Goal: Task Accomplishment & Management: Manage account settings

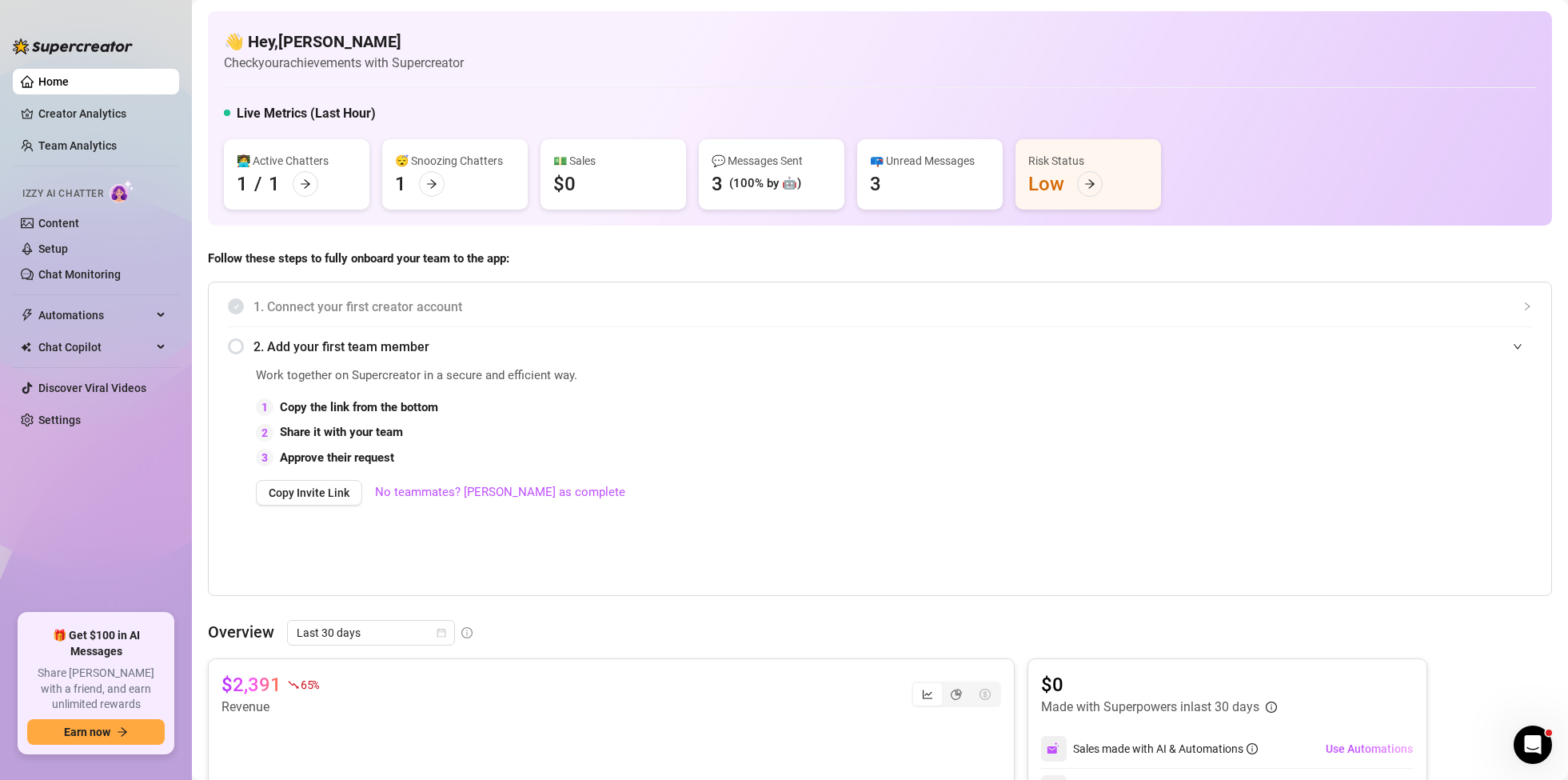
scroll to position [628, 0]
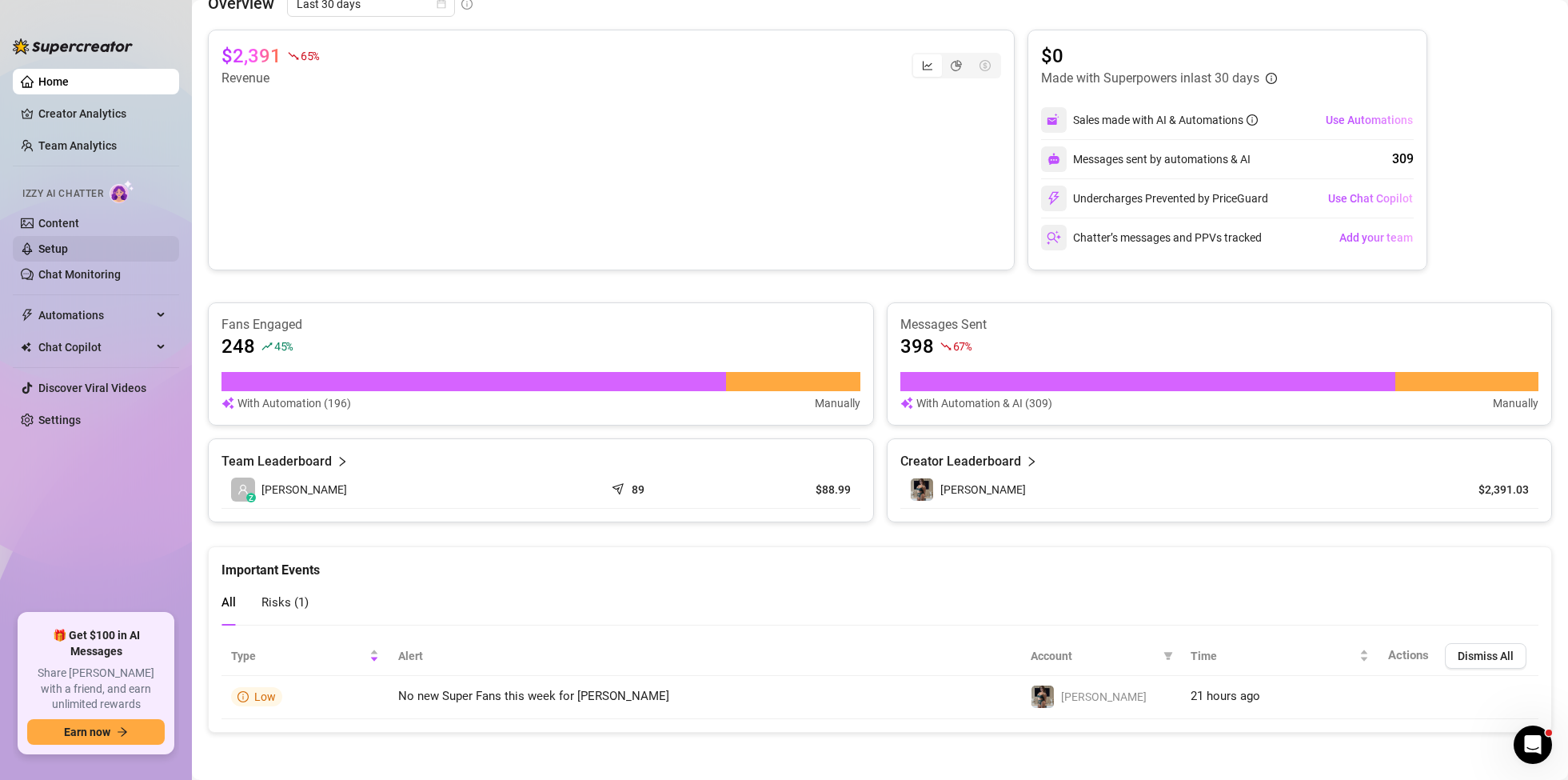
click at [60, 252] on link "Setup" at bounding box center [53, 249] width 29 height 13
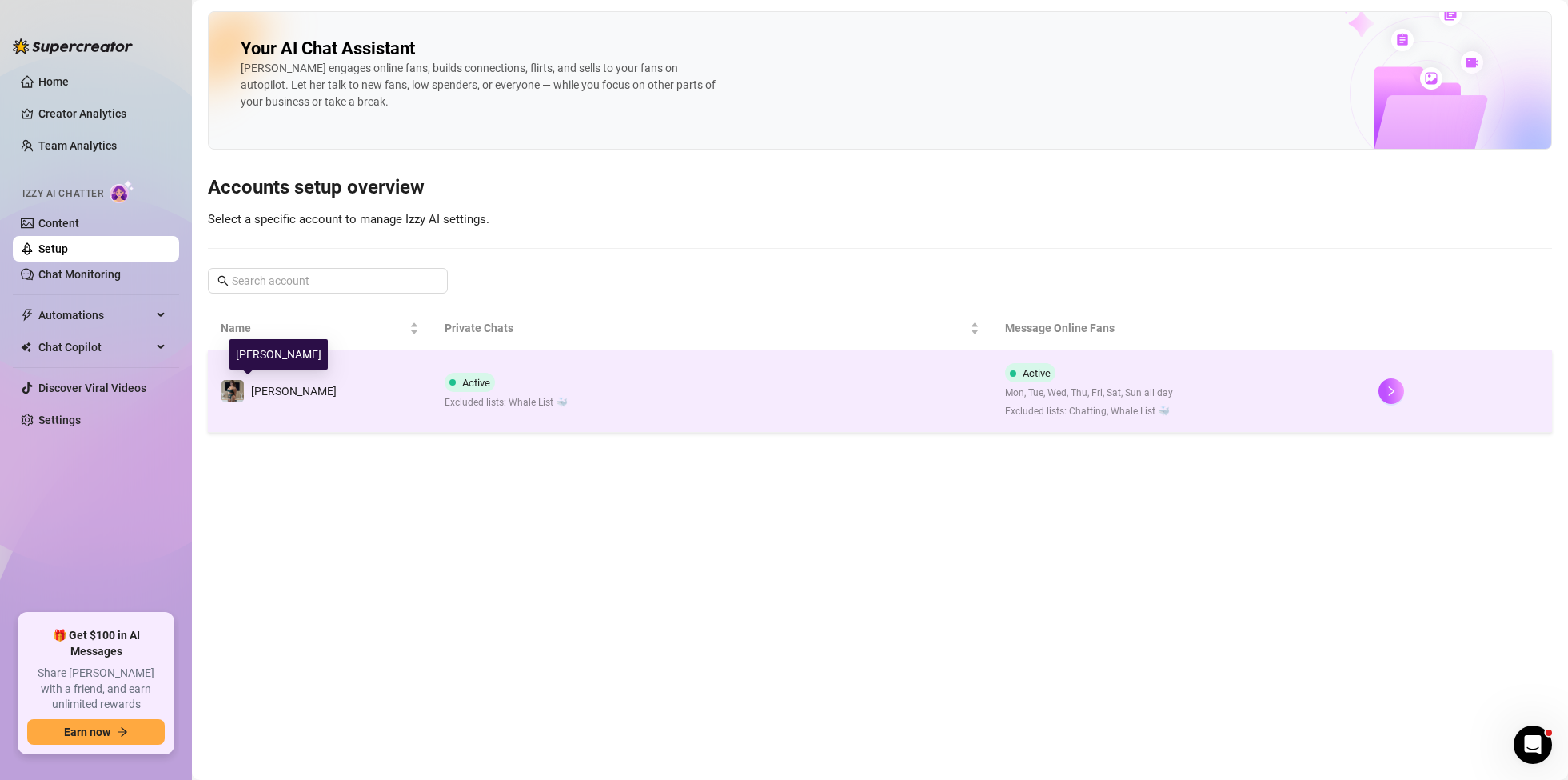
click at [268, 390] on span "[PERSON_NAME]" at bounding box center [293, 391] width 85 height 13
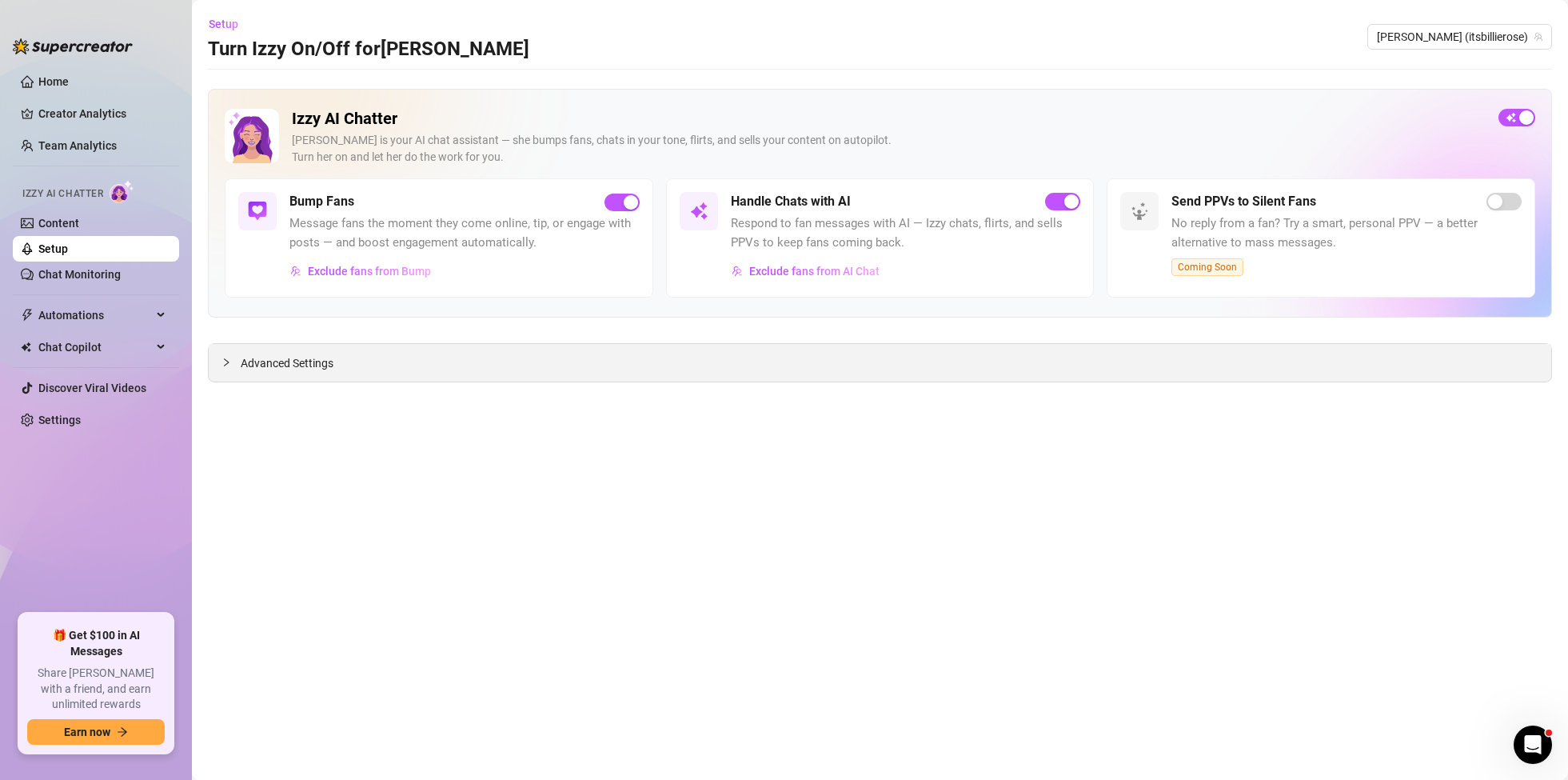
click at [285, 371] on span "Advanced Settings" at bounding box center [287, 363] width 93 height 17
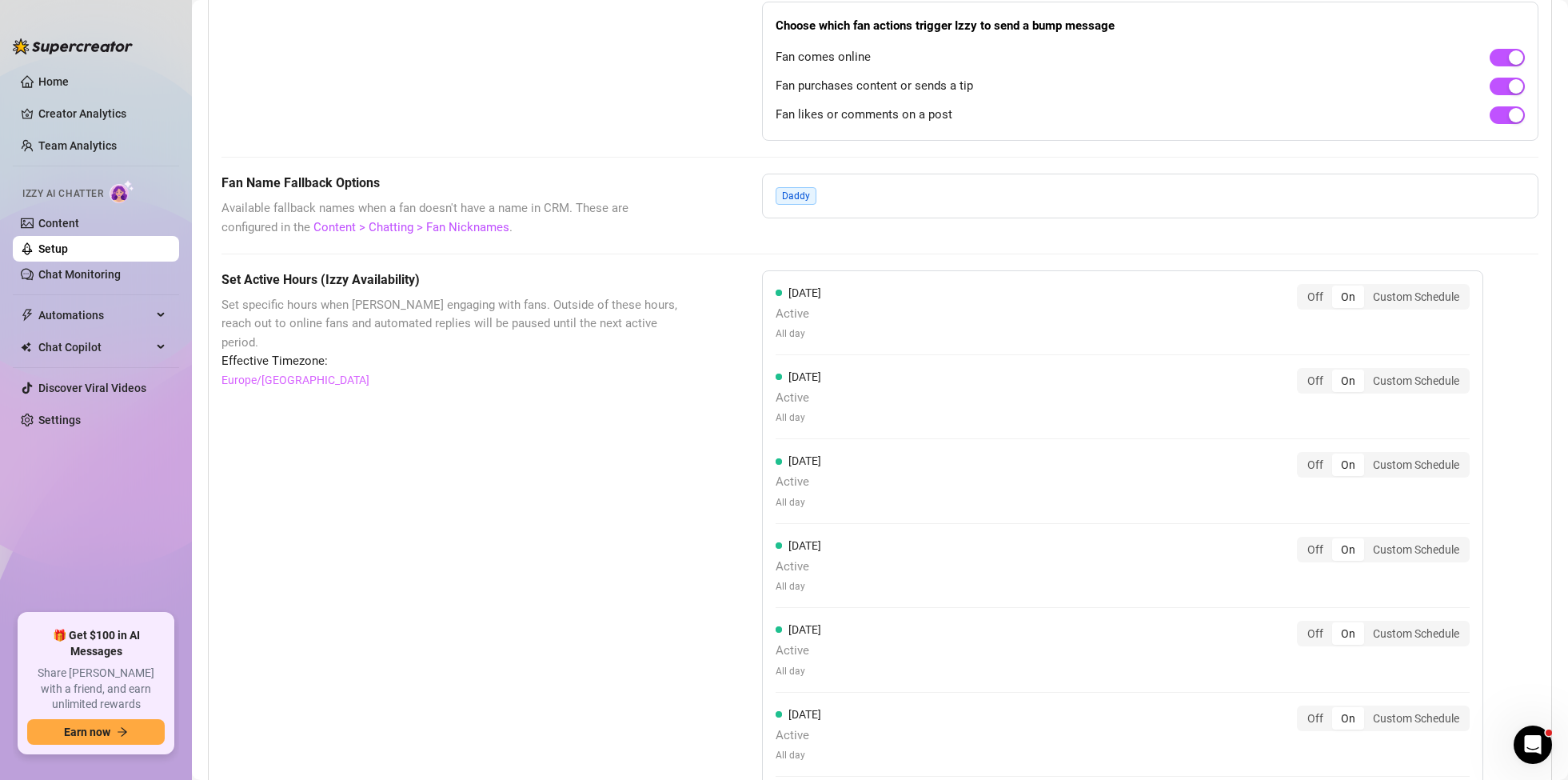
scroll to position [1343, 0]
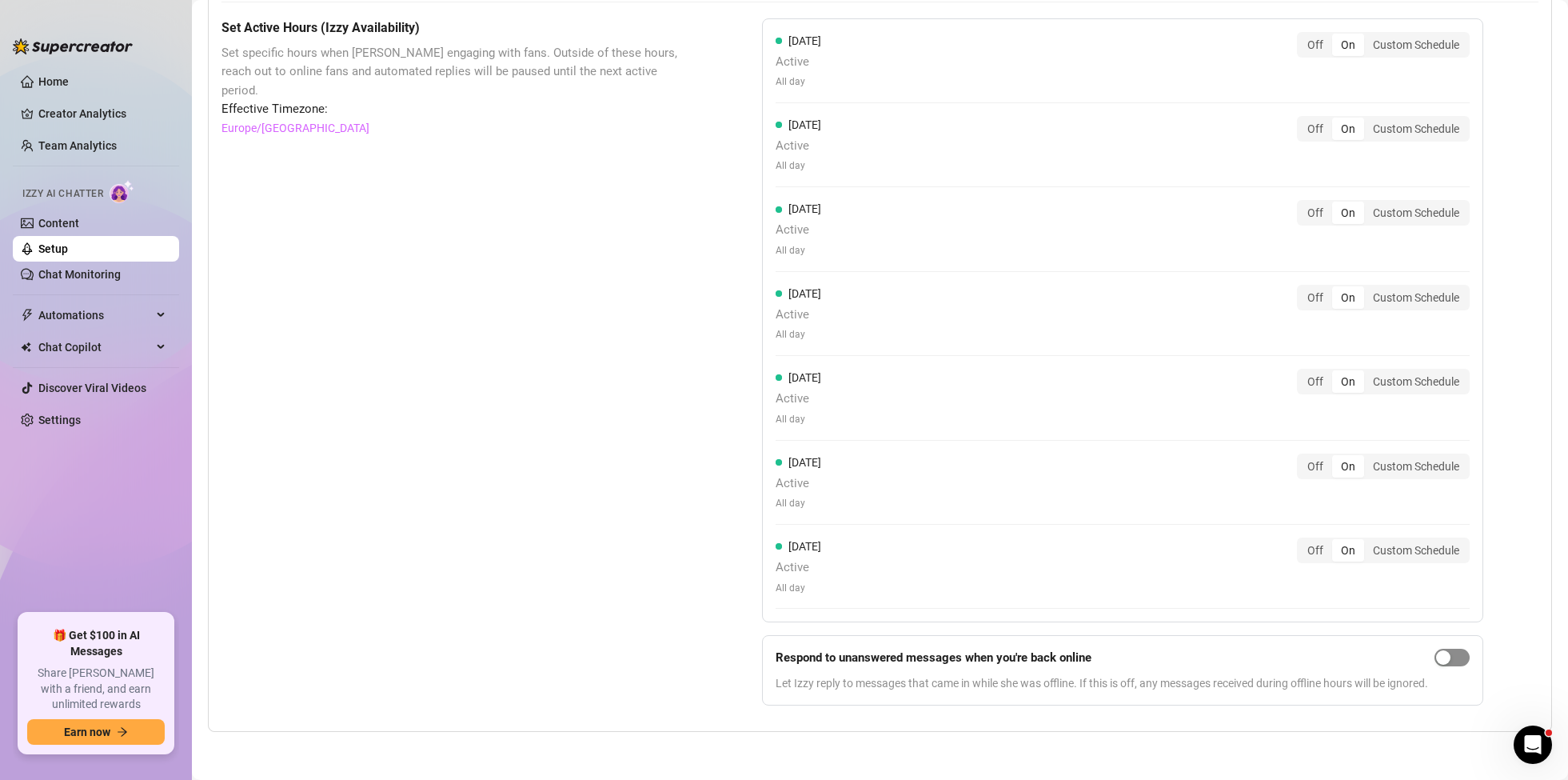
click at [1450, 661] on div "button" at bounding box center [1443, 658] width 15 height 15
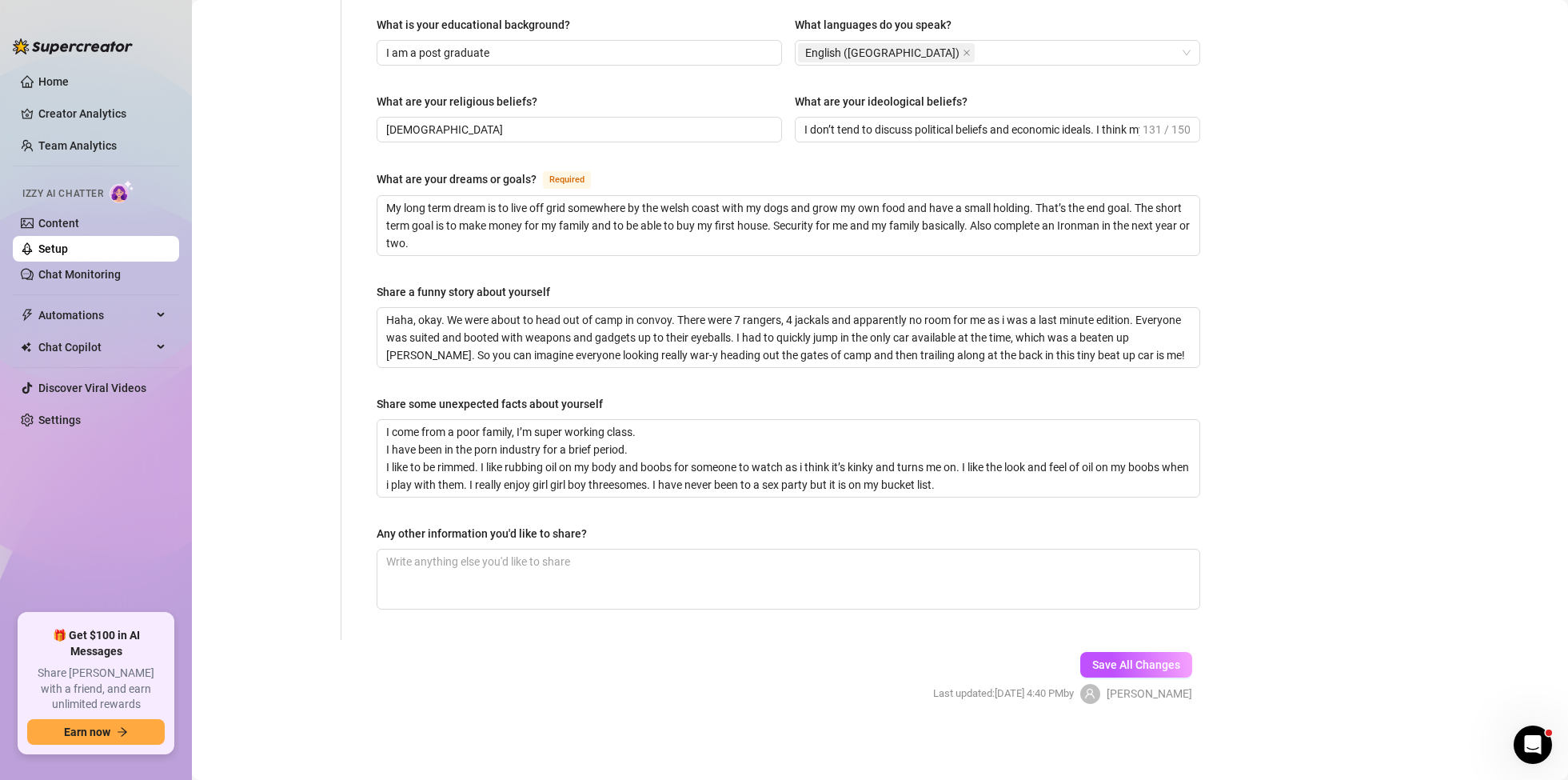
scroll to position [812, 0]
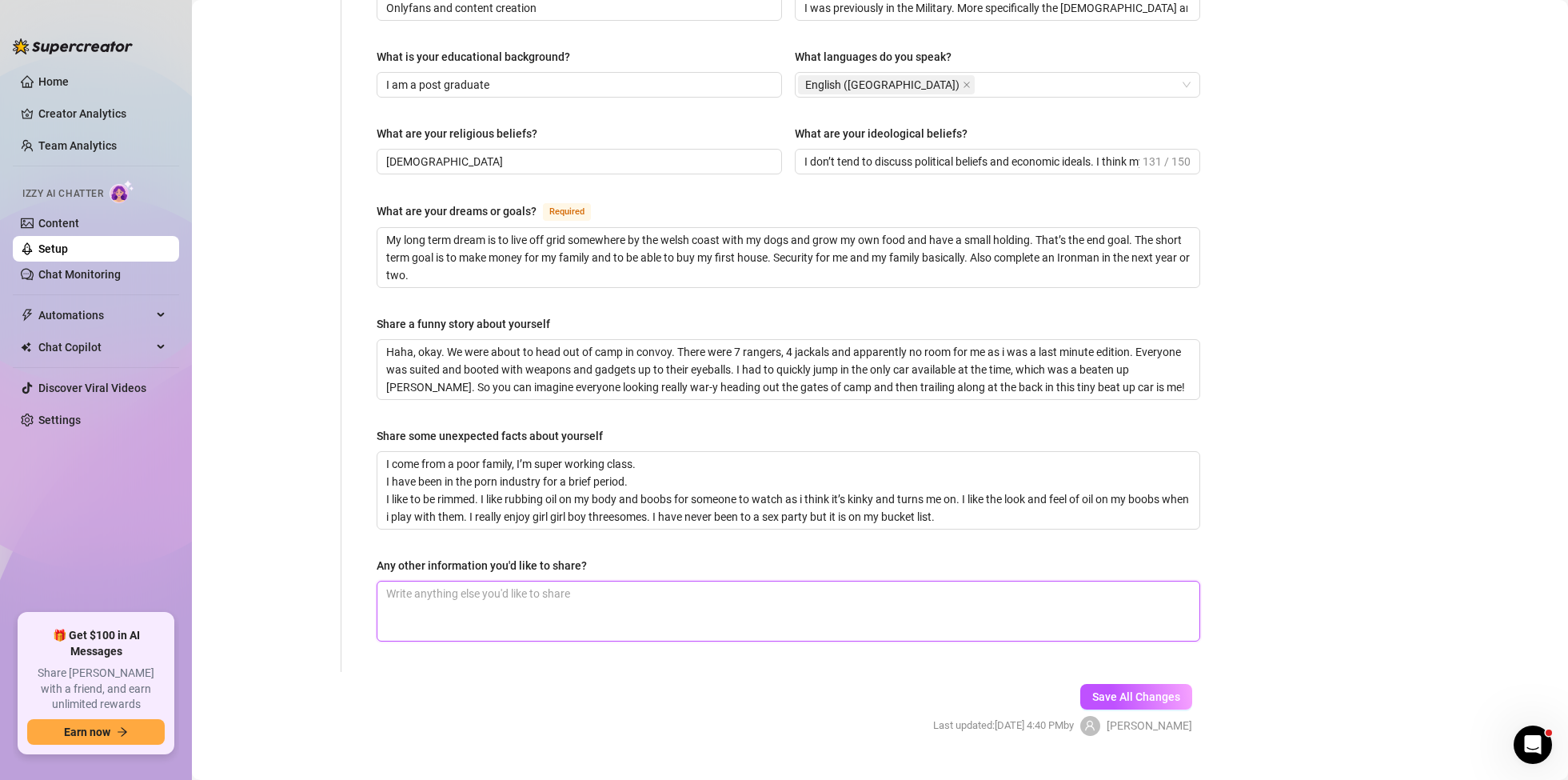
click at [540, 582] on textarea "Any other information you'd like to share?" at bounding box center [788, 611] width 822 height 59
type textarea "T"
type textarea "Th"
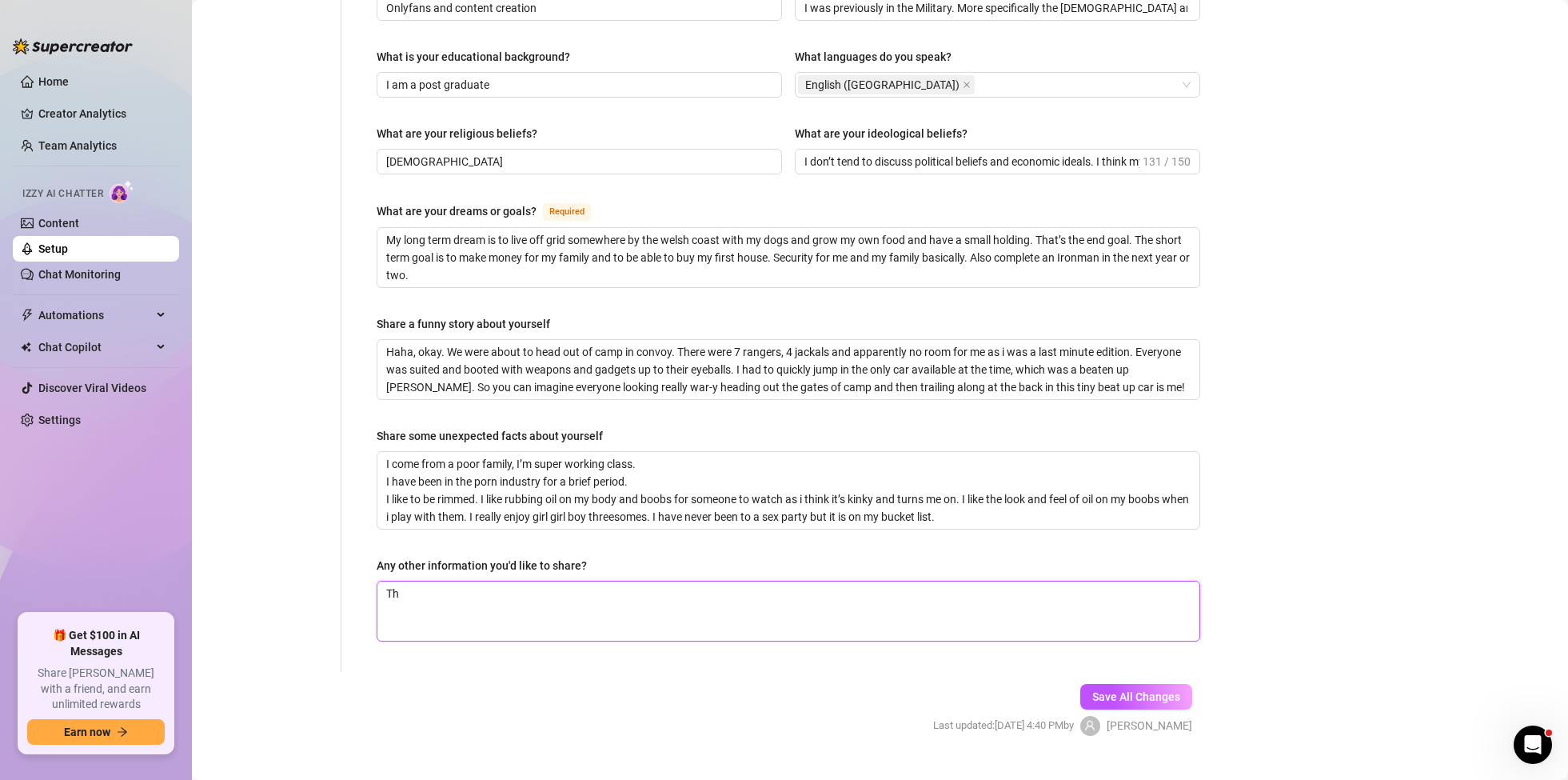
type textarea "The"
type textarea "The g"
type textarea "The gu"
type textarea "The guy"
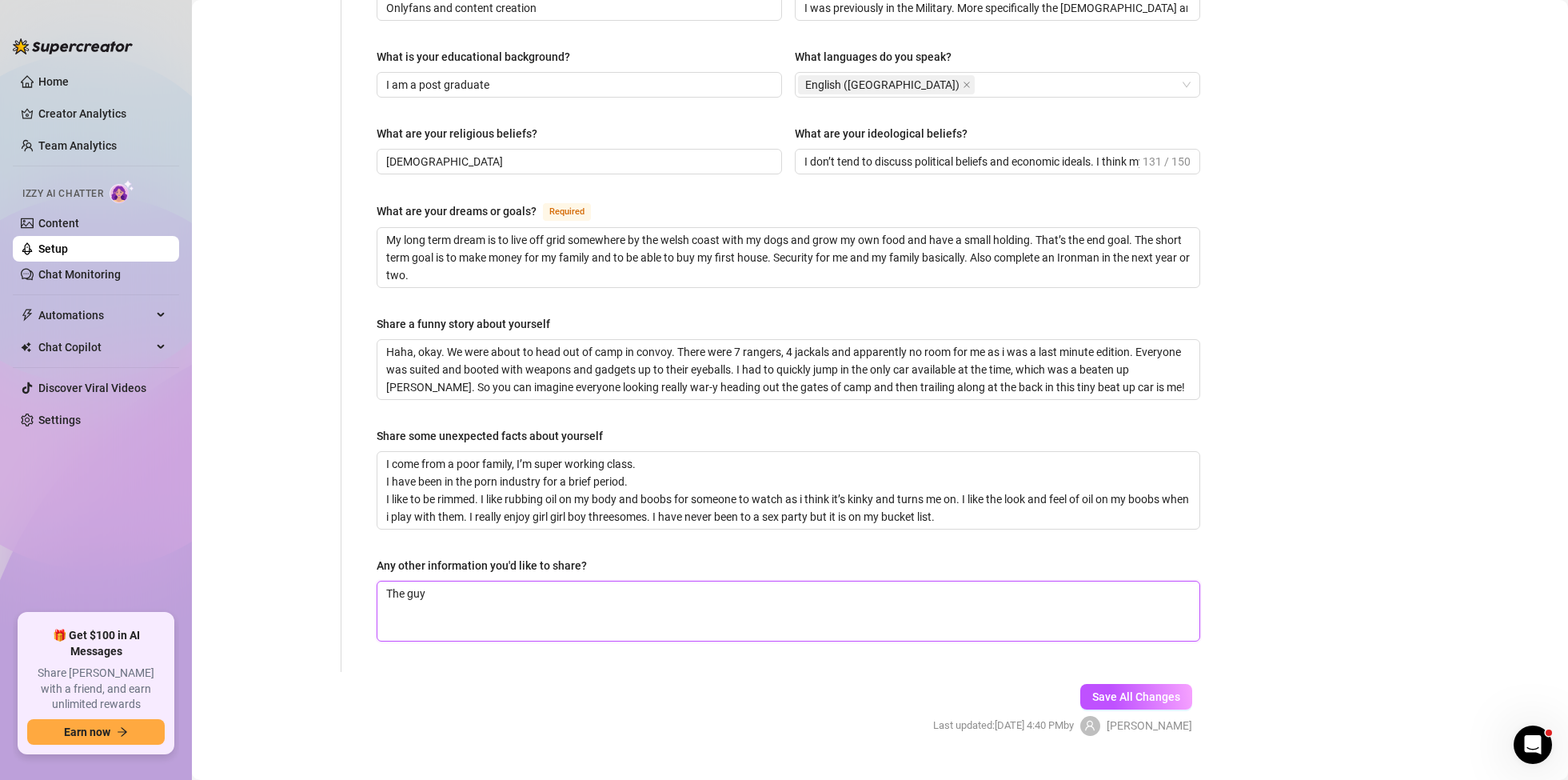
type textarea "The guy"
type textarea "The guy or"
type textarea "The guy or m"
type textarea "The guy or ma"
type textarea "The guy or man"
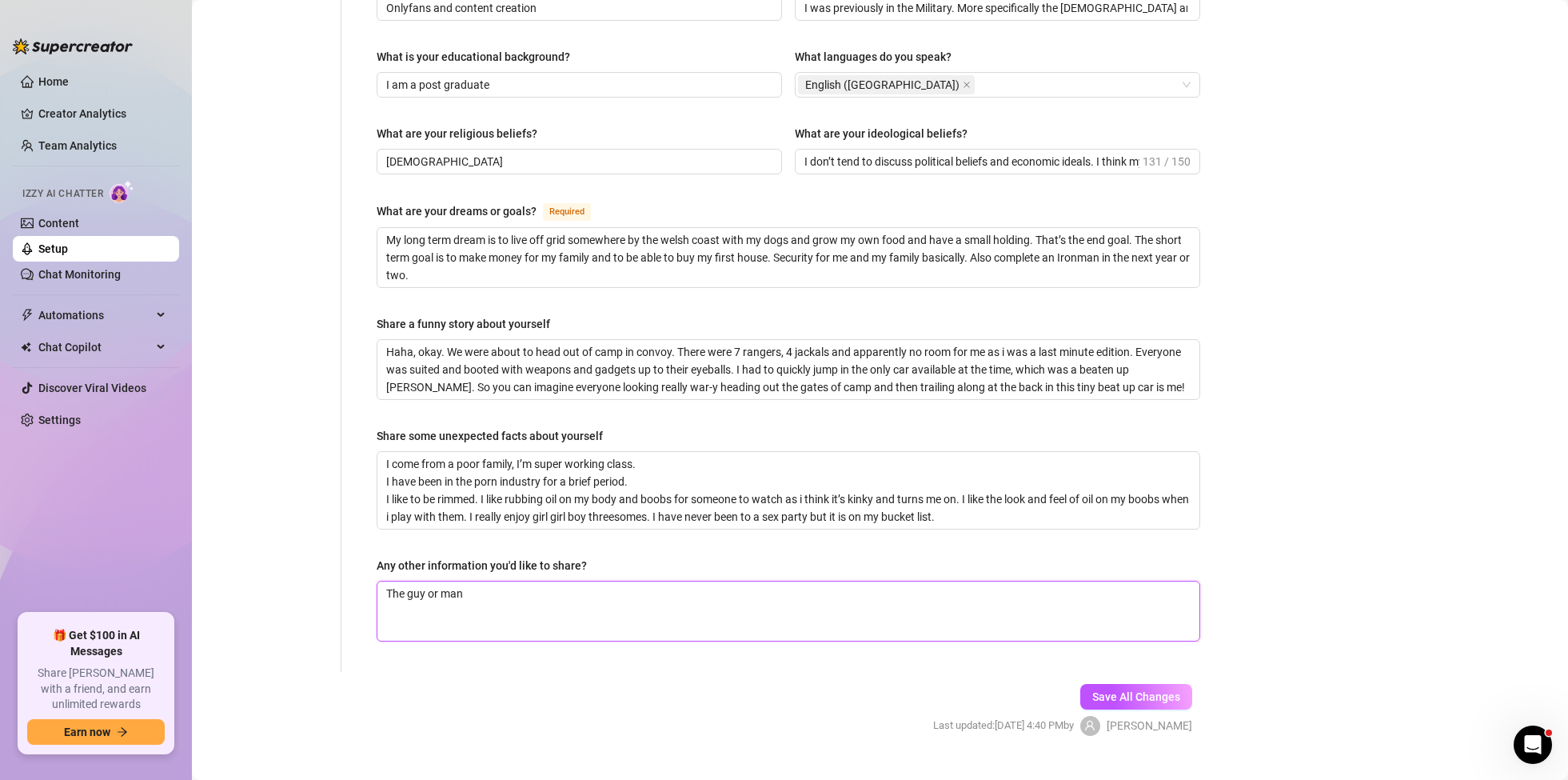
type textarea "The guy or man"
type textarea "The guy or man i"
type textarea "The guy or man in"
type textarea "The guy or man in t"
type textarea "The guy or man in th"
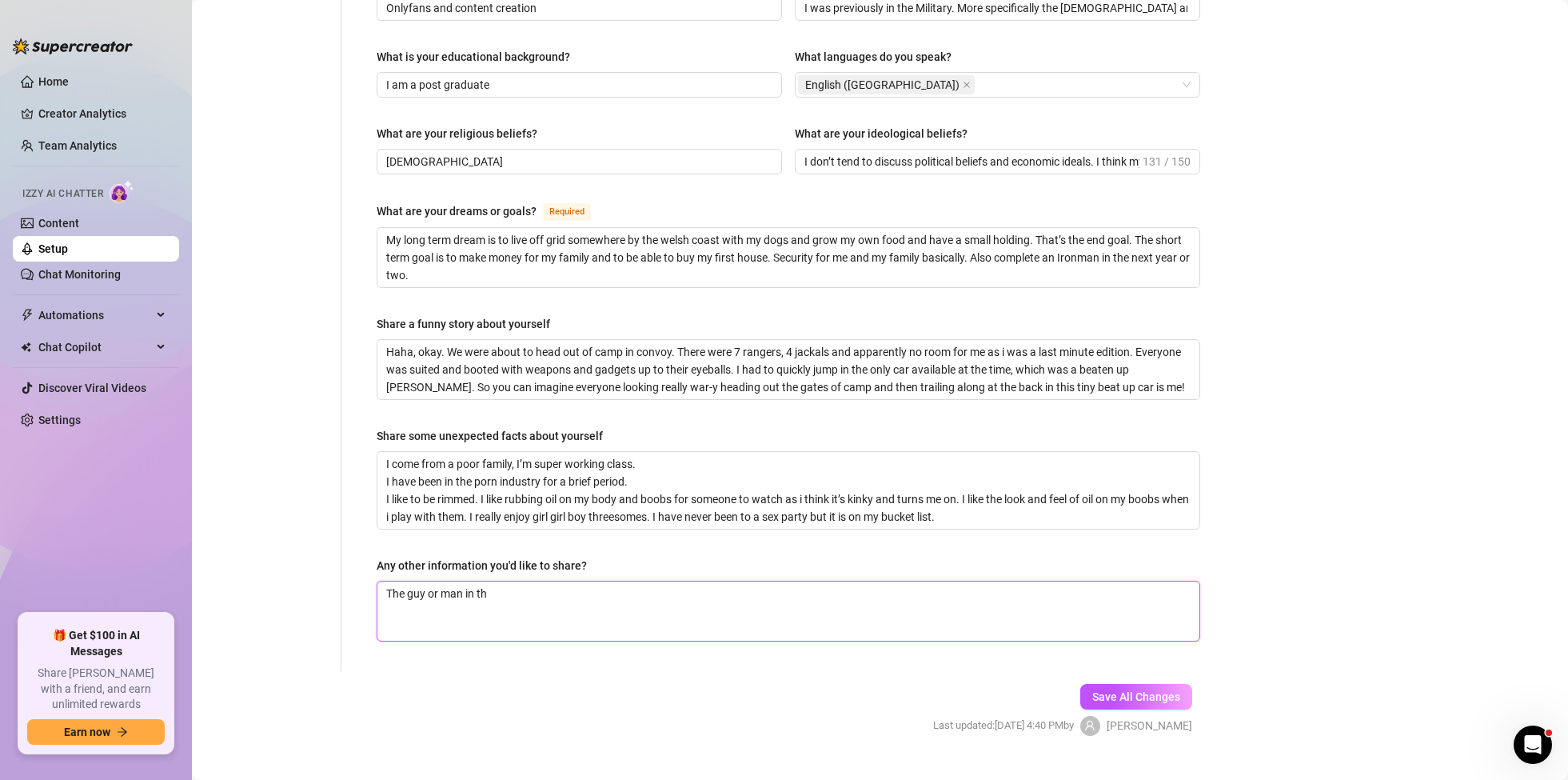
type textarea "The guy or man in the"
type textarea "The guy or man in the v"
type textarea "The guy or man in the vi"
type textarea "The guy or man in the vid"
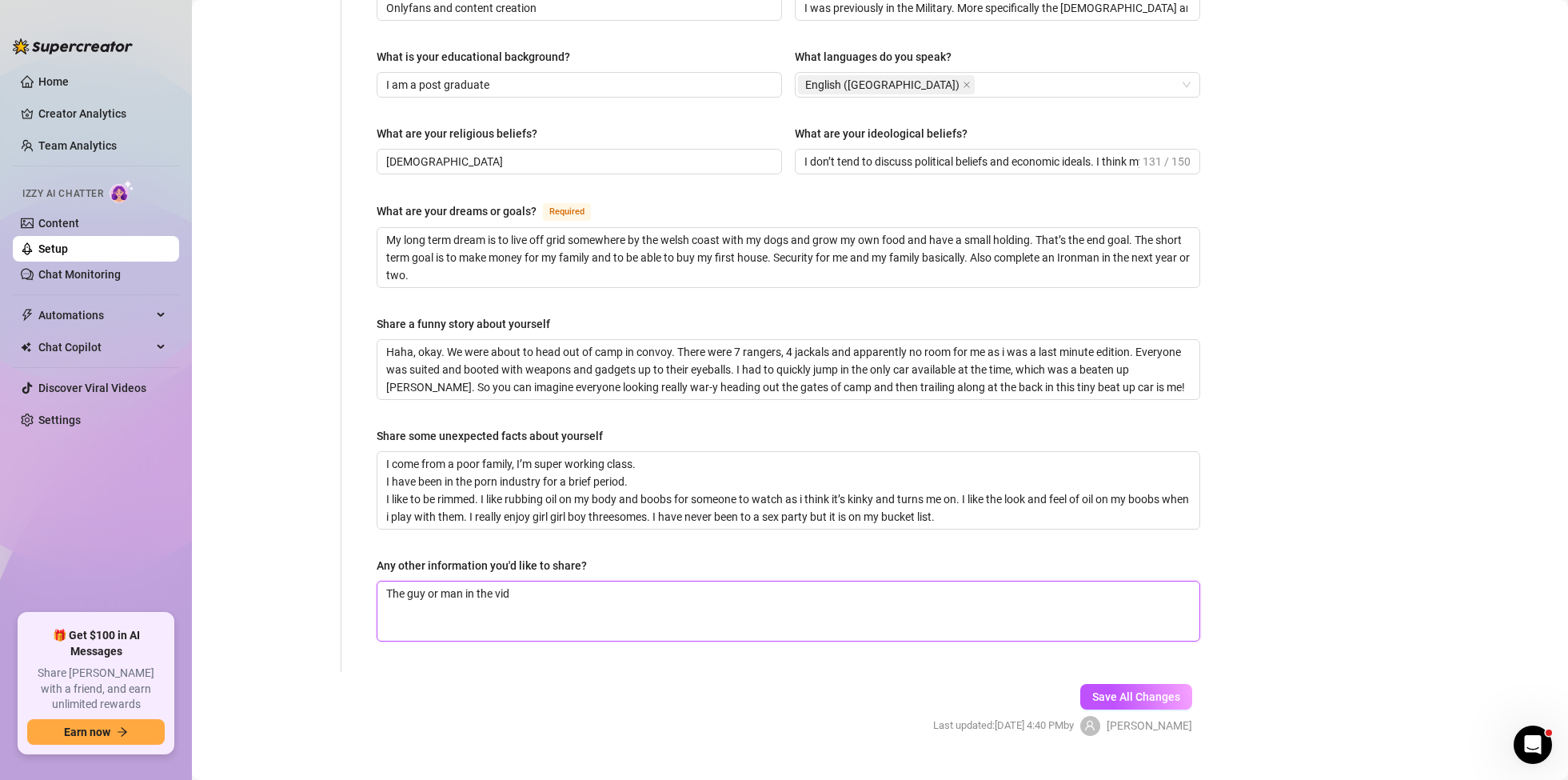
type textarea "The guy or man in the vide"
type textarea "The guy or man in the video"
type textarea "The guy or man in the videos"
type textarea "The guy or man in the videos i"
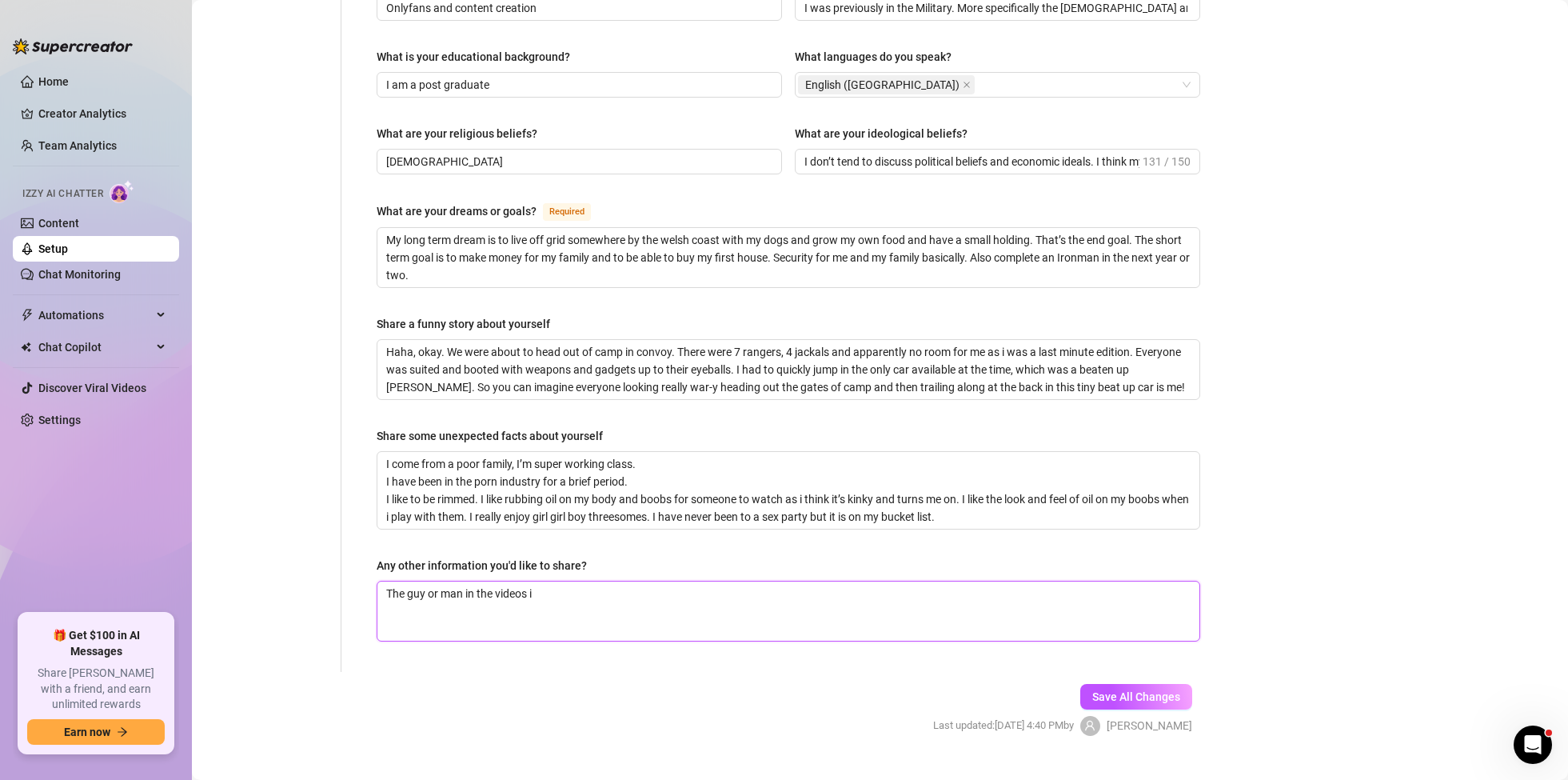
type textarea "The guy or man in the videos is"
type textarea "The guy or man in the videos is n"
type textarea "The guy or man in the videos is no"
type textarea "The guy or man in the videos is nor"
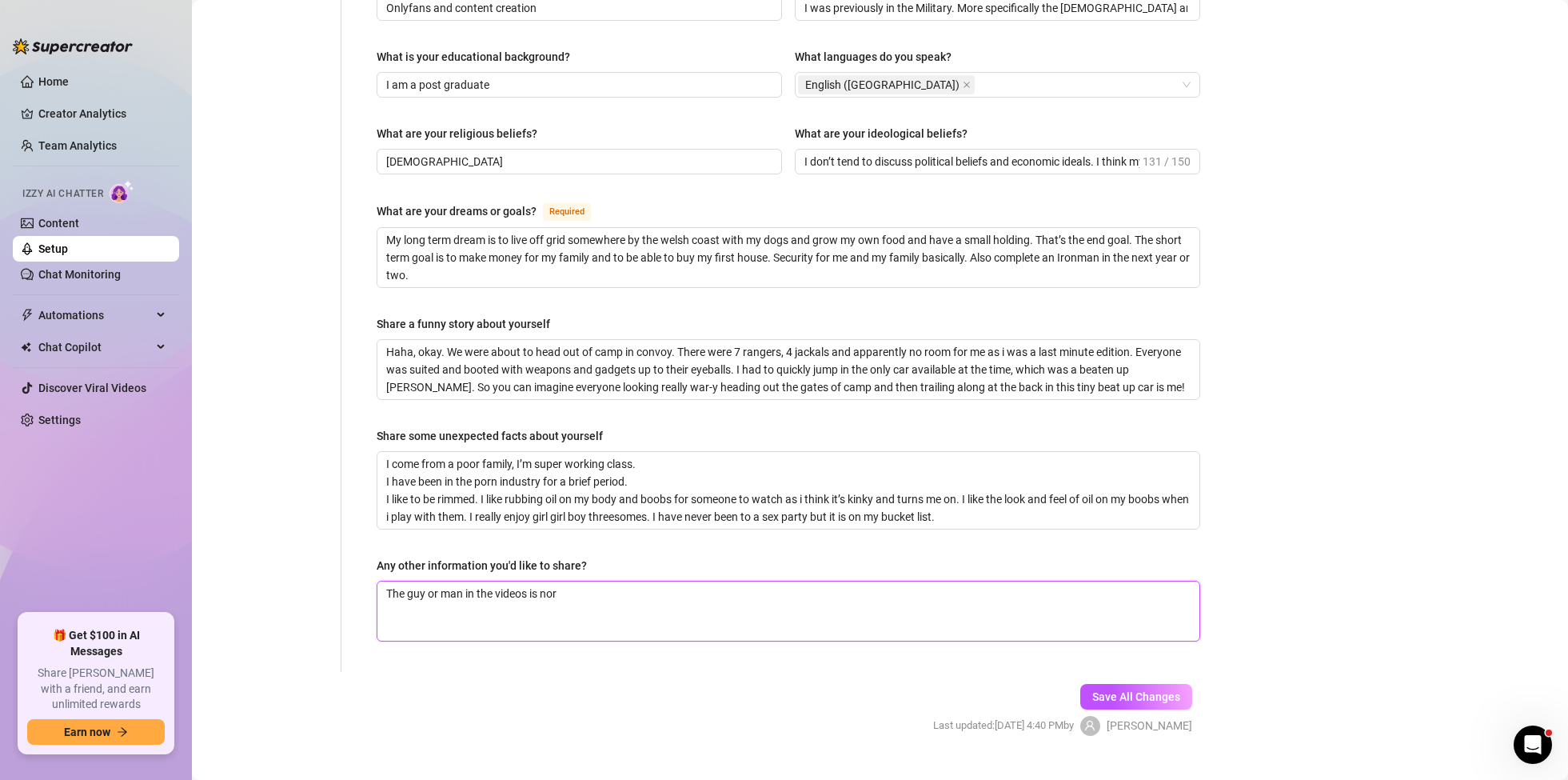
type textarea "The guy or man in the videos is norm"
type textarea "The guy or man in the videos is [PERSON_NAME]"
type textarea "The guy or man in the videos is normal"
type textarea "The guy or man in the videos is normall"
type textarea "The guy or man in the videos is normally"
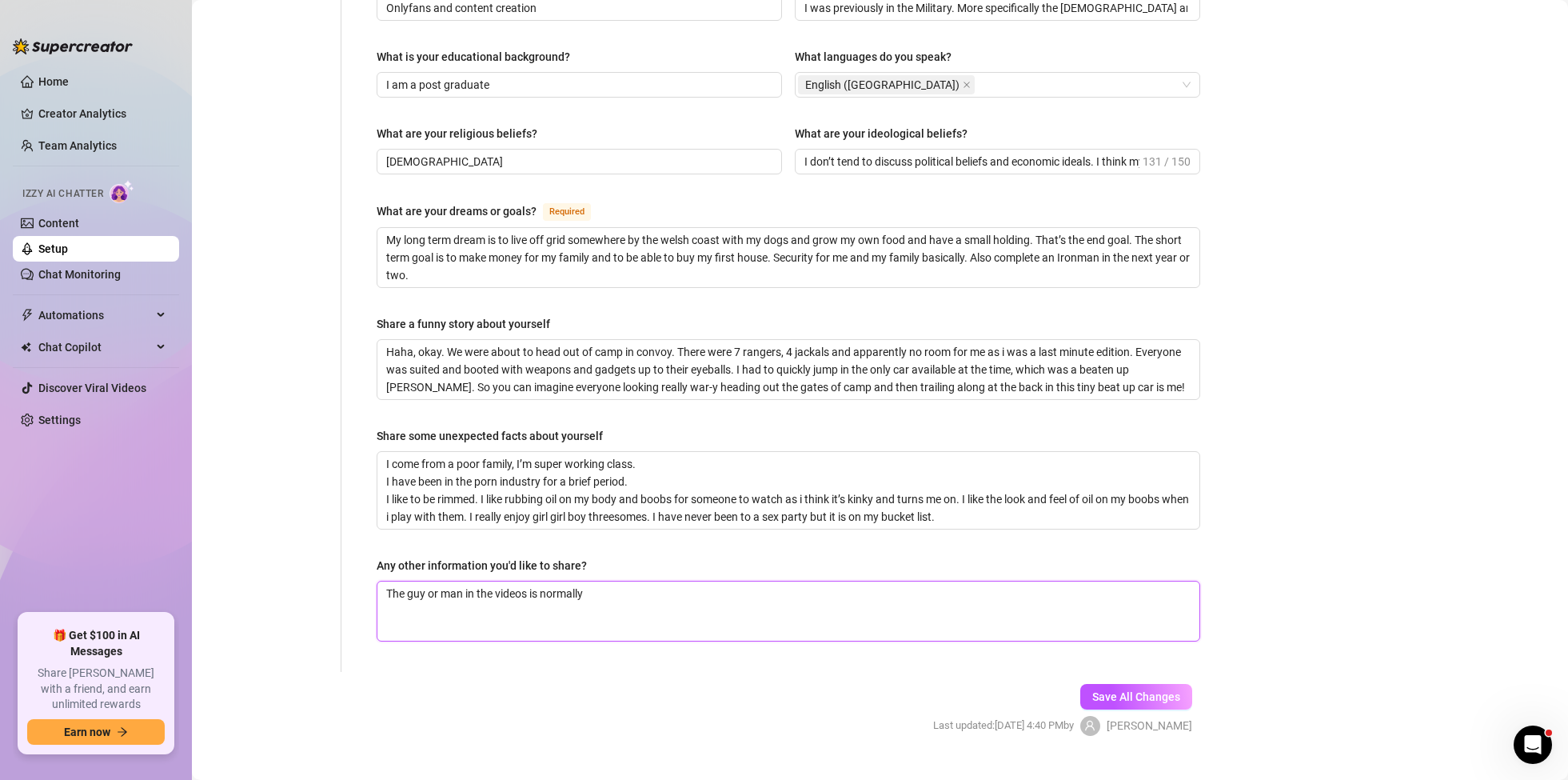
type textarea "The guy or man in the videos is normally"
type textarea "The guy or man in the videos is normally t"
type textarea "The guy or man in the videos is normally th"
type textarea "The guy or man in the videos is normally the"
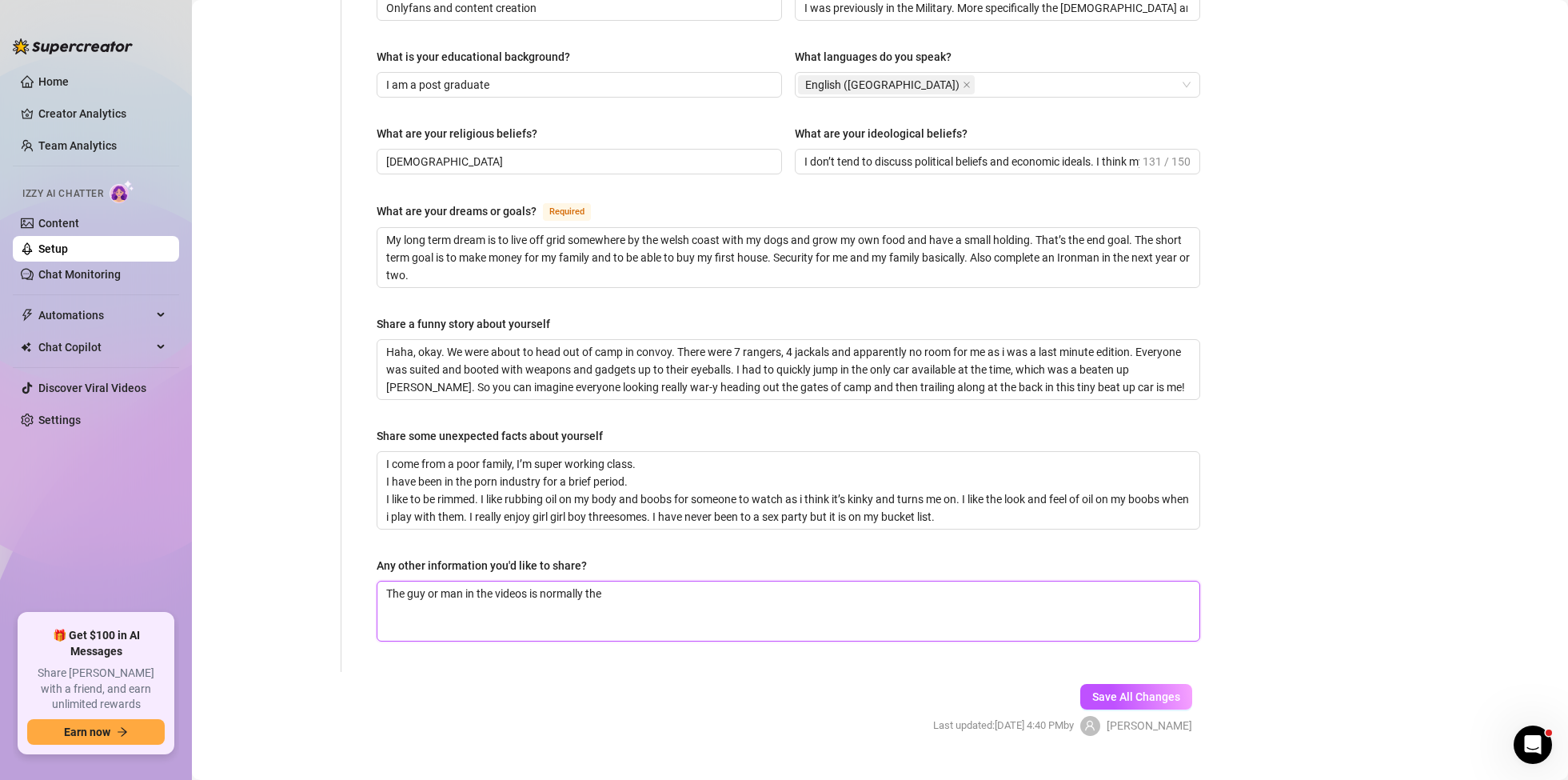
type textarea "The guy or man in the videos is normally the s"
type textarea "The guy or man in the videos is normally the sa"
type textarea "The guy or man in the videos is normally the [PERSON_NAME]"
type textarea "The guy or man in the videos is normally the same"
type textarea "The guy or man in the videos is normally the same."
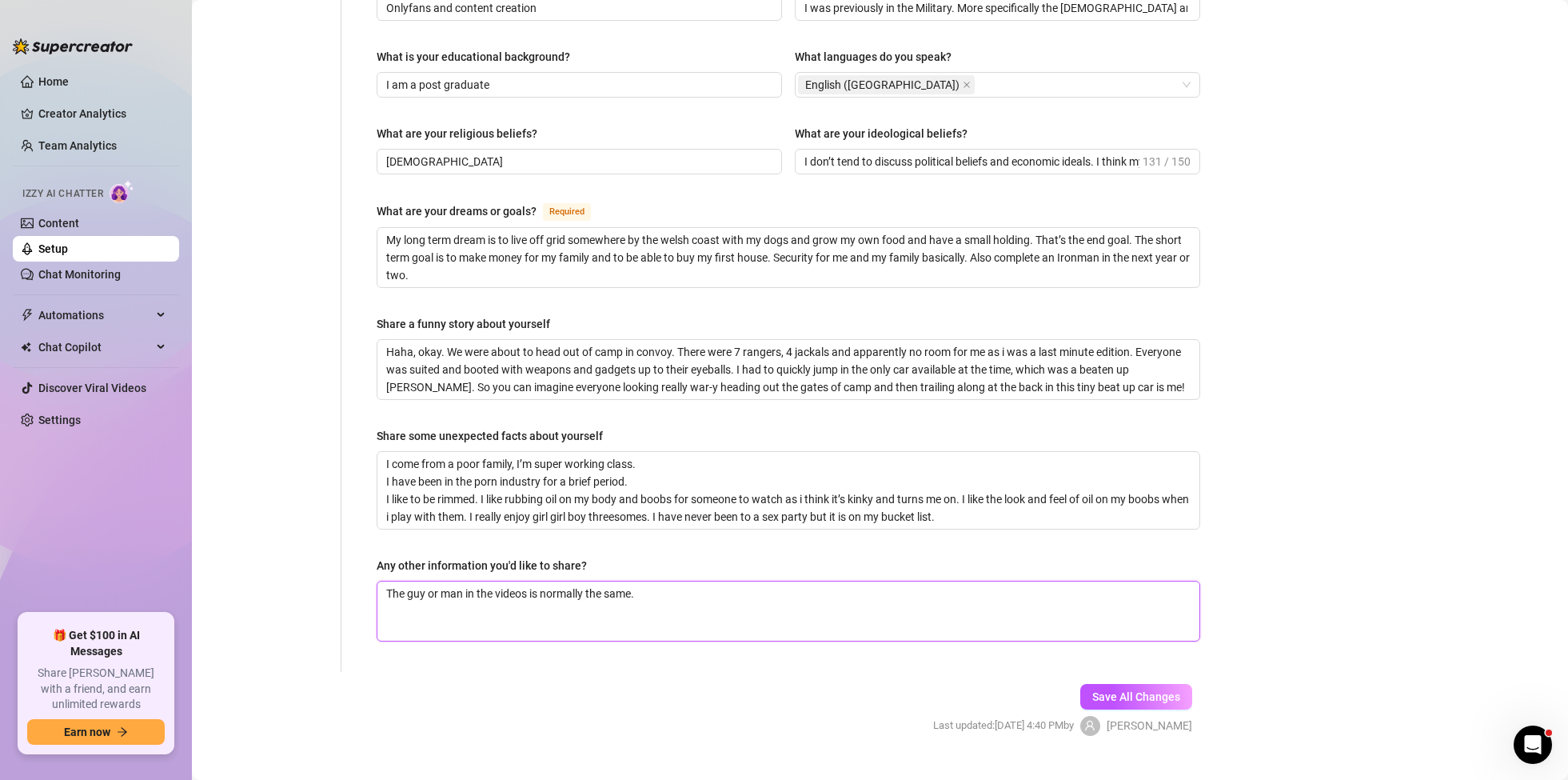
type textarea "The guy or man in the videos is normally the same."
type textarea "The guy or man in the videos is normally the same. H"
type textarea "The guy or man in the videos is normally the same. He"
type textarea "The guy or man in the videos is normally the same. He i"
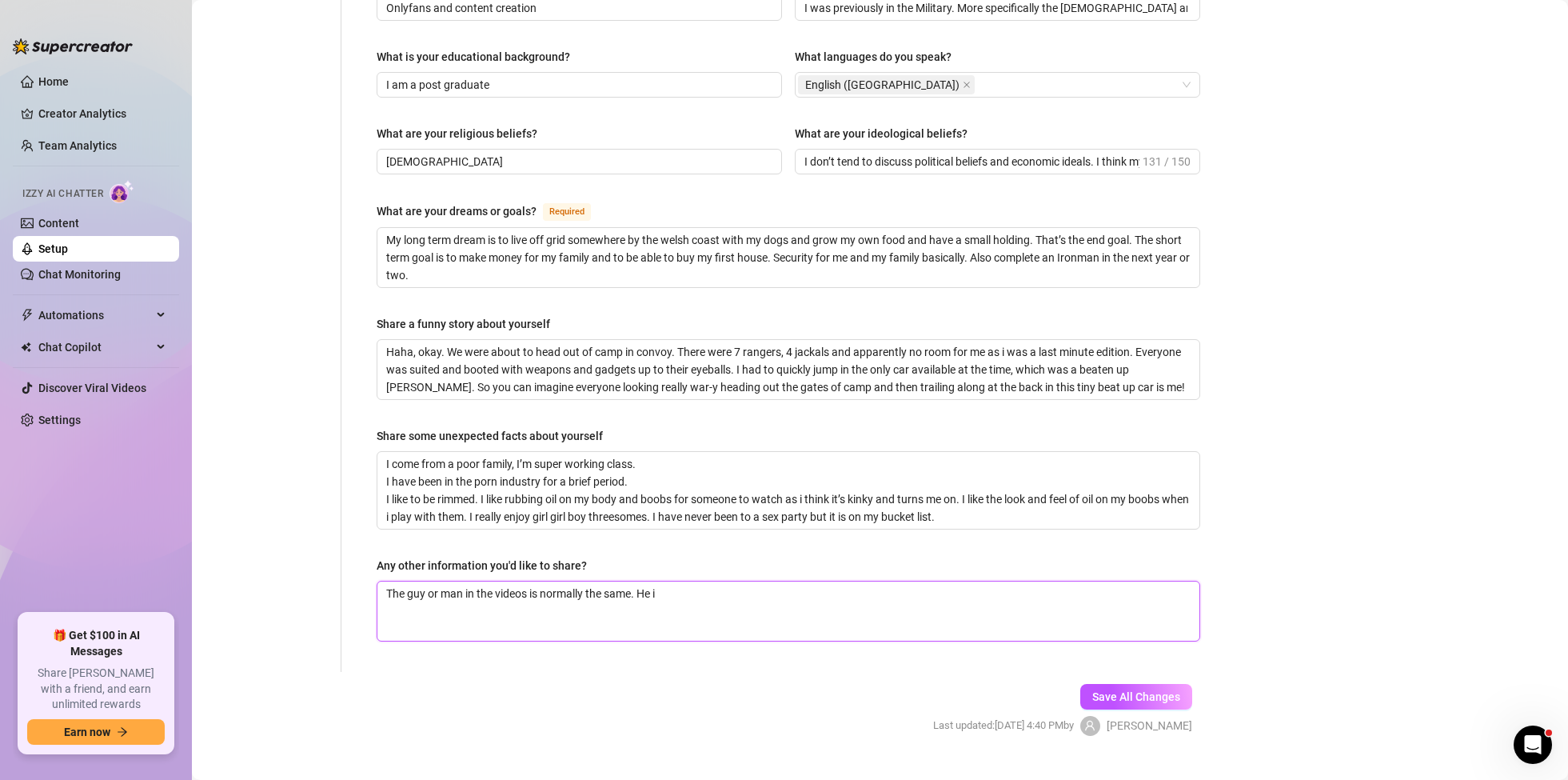
type textarea "The guy or man in the videos is normally the same. He is"
type textarea "The guy or man in the videos is normally the same. He i"
type textarea "The guy or man in the videos is normally the same. He"
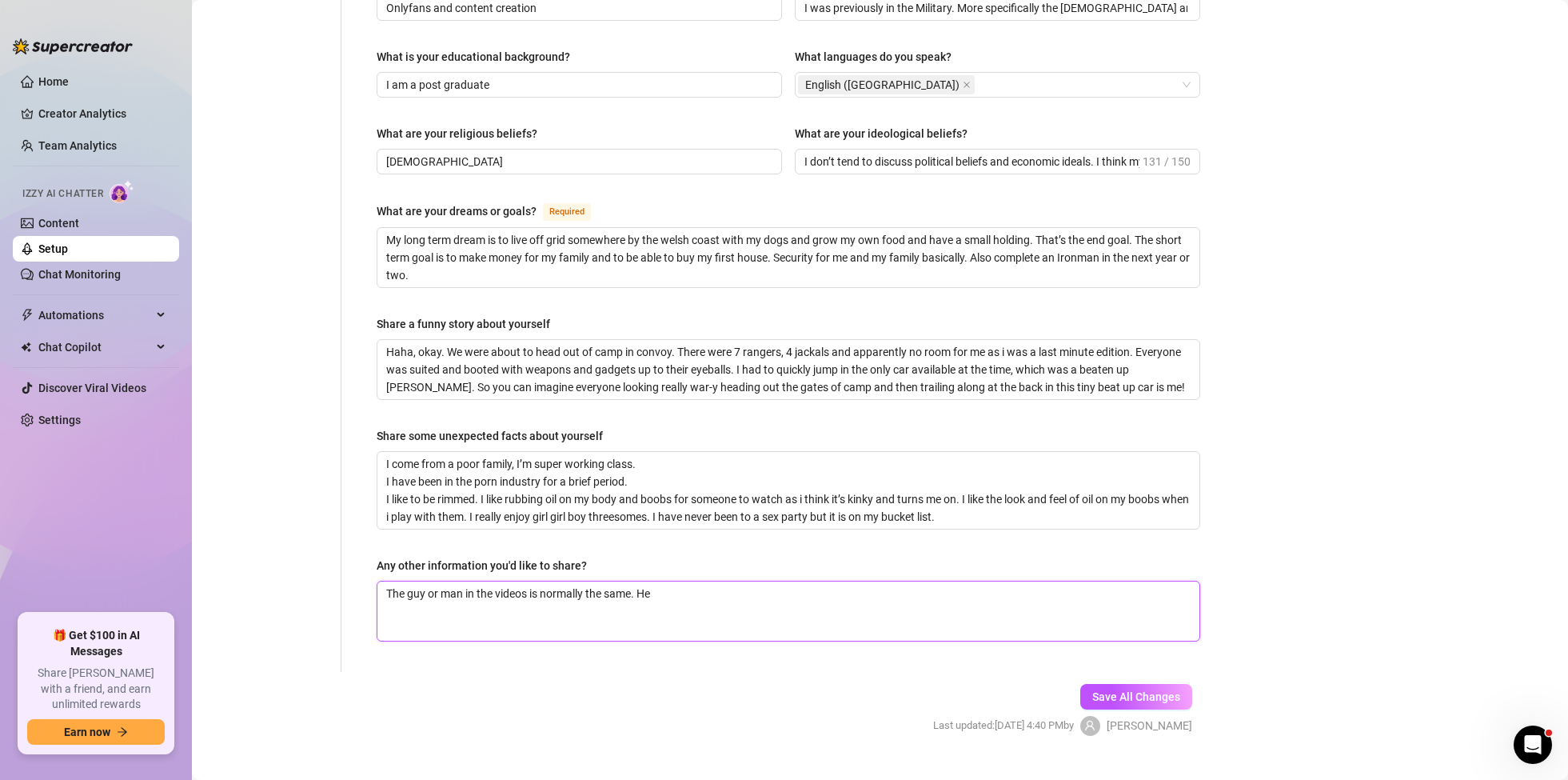
type textarea "The guy or man in the videos is normally the same. He"
type textarea "The guy or man in the videos is normally the same. H"
type textarea "The guy or man in the videos is normally the same."
type textarea "The guy or man in the videos is normally the same. I"
type textarea "The guy or man in the videos is normally the same. It"
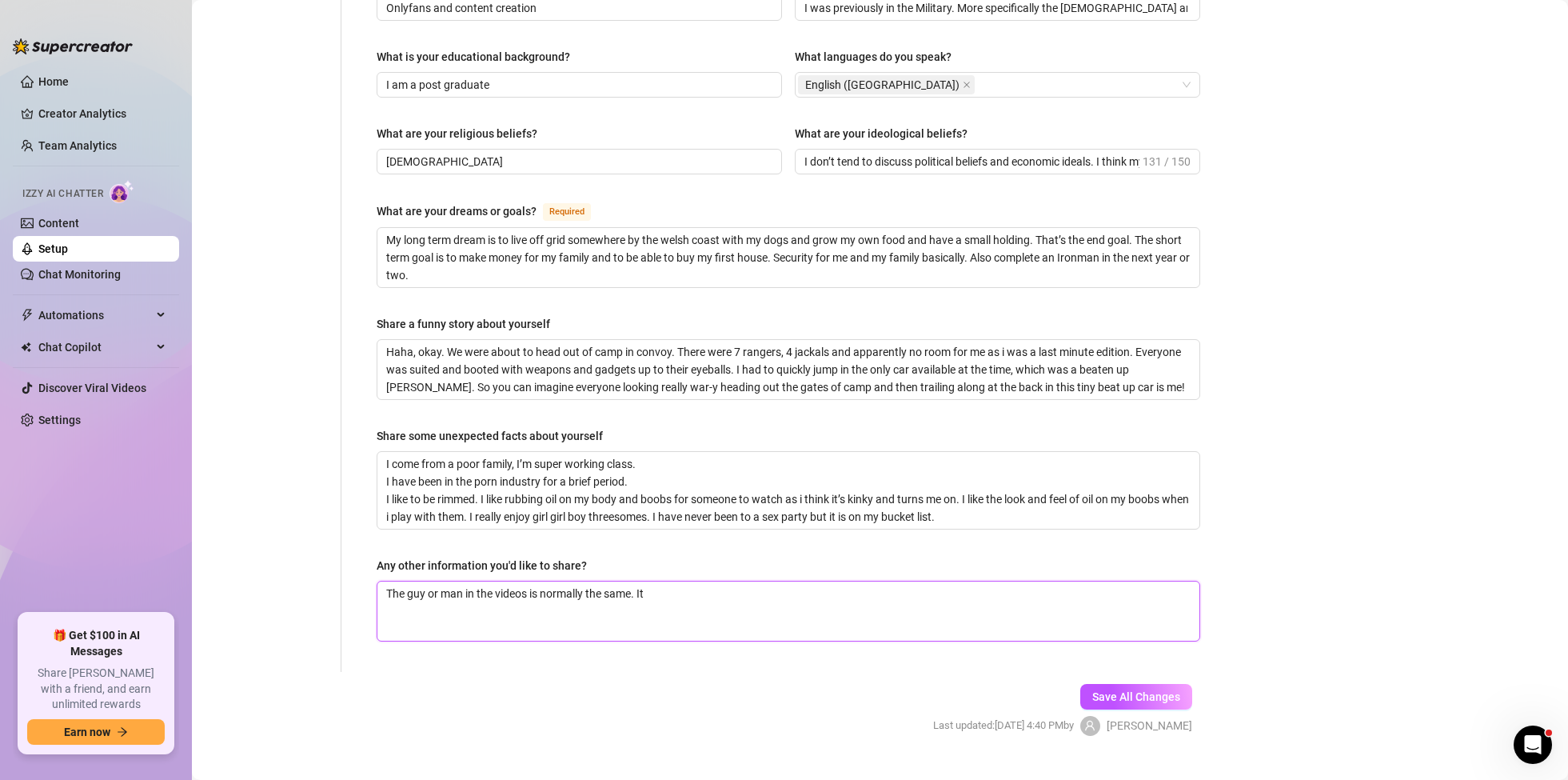
type textarea "The guy or man in the videos is normally the same. It"
type textarea "The guy or man in the videos is normally the same. It i"
type textarea "The guy or man in the videos is normally the same. It is"
type textarea "The guy or man in the videos is normally the same. It is a"
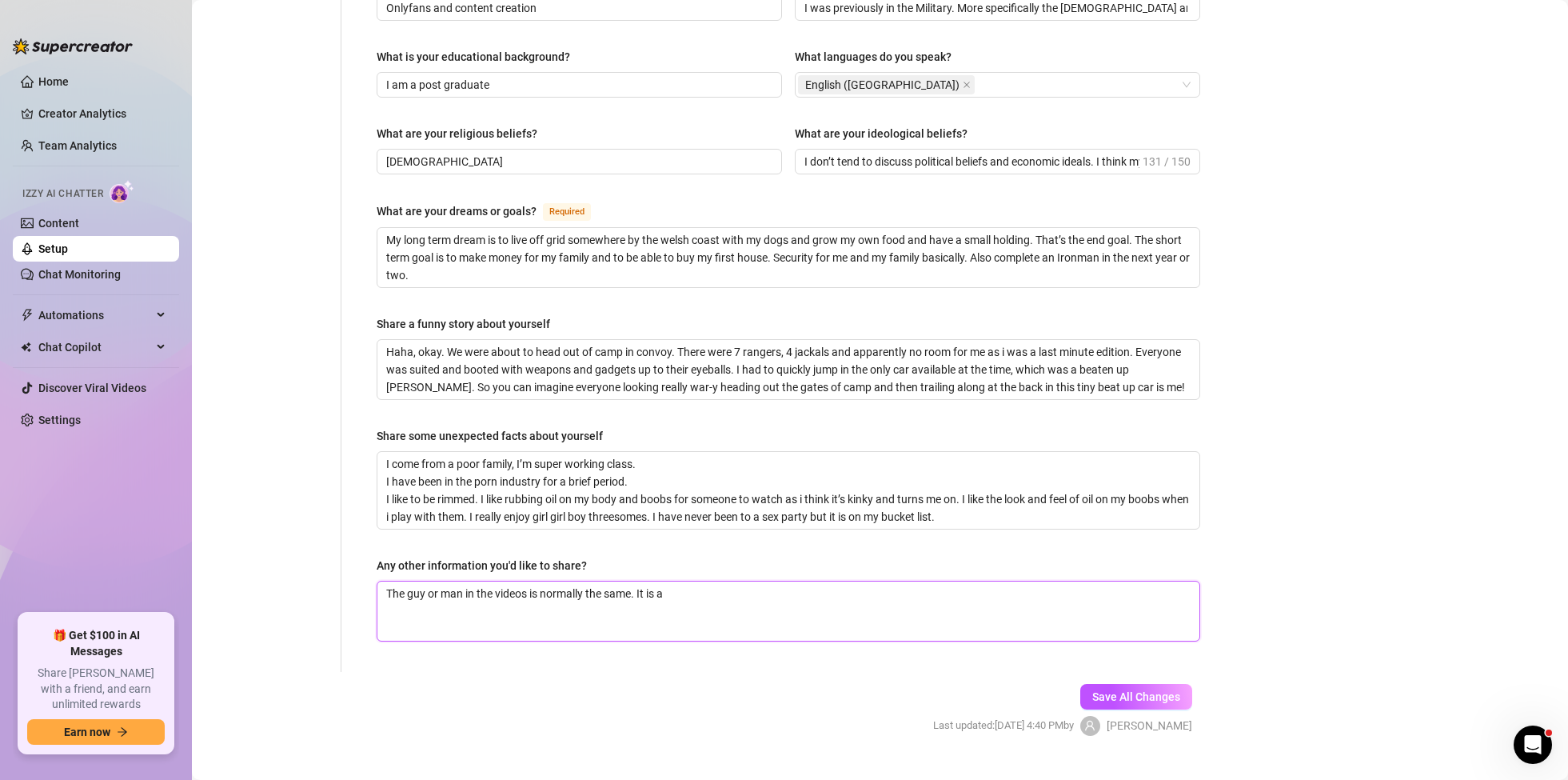
type textarea "The guy or man in the videos is normally the same. It is a"
type textarea "The guy or man in the videos is normally the same. It is a b"
type textarea "The guy or man in the videos is normally the same. It is a bu"
type textarea "The guy or man in the videos is normally the same. It is a bus"
type textarea "The guy or man in the videos is normally the same. It is a busi"
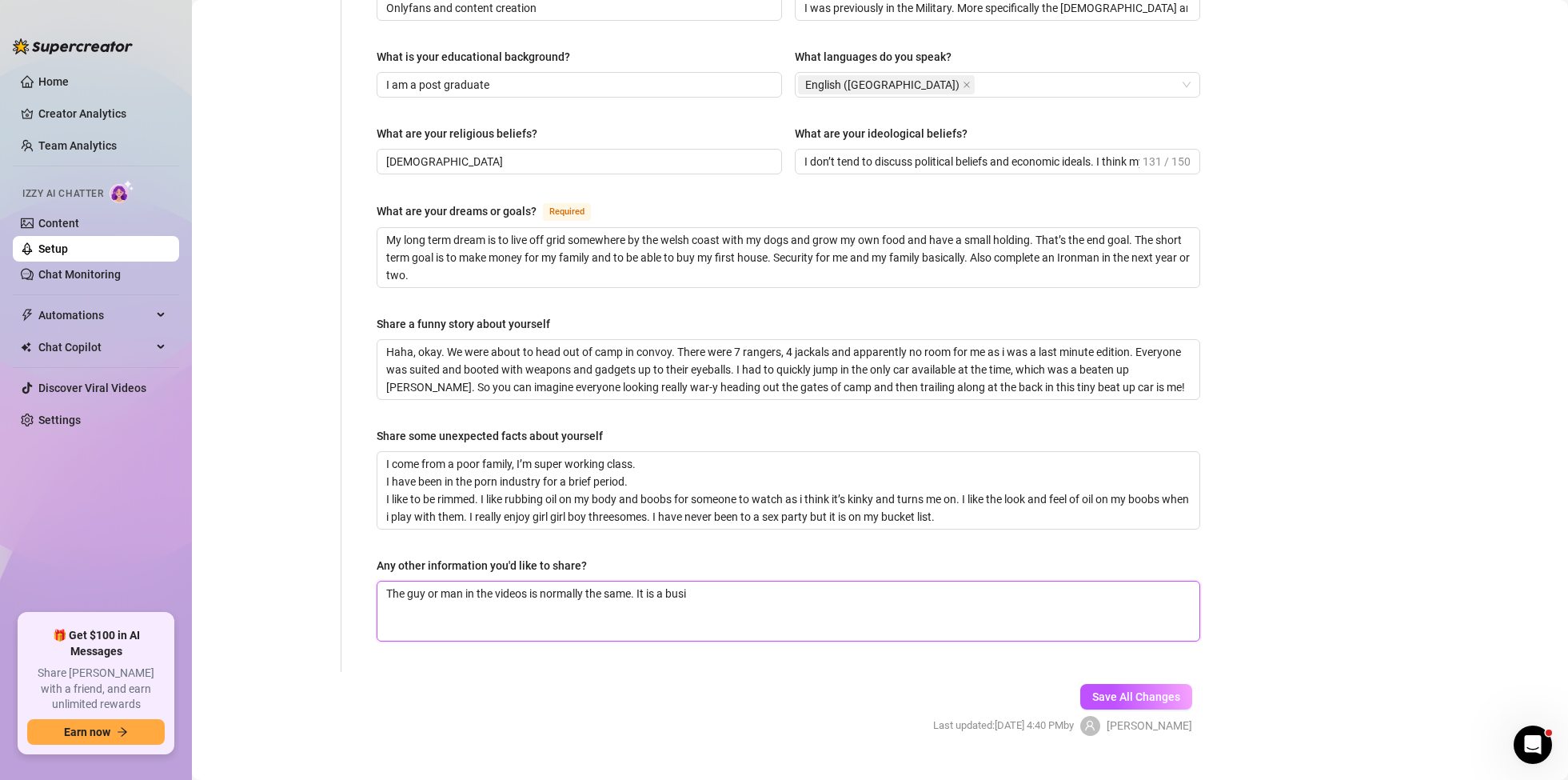
type textarea "The guy or man in the videos is normally the same. It is a busin"
type textarea "The guy or man in the videos is normally the same. It is a busine"
type textarea "The guy or man in the videos is normally the same. It is a busines"
type textarea "The guy or man in the videos is normally the same. It is a business"
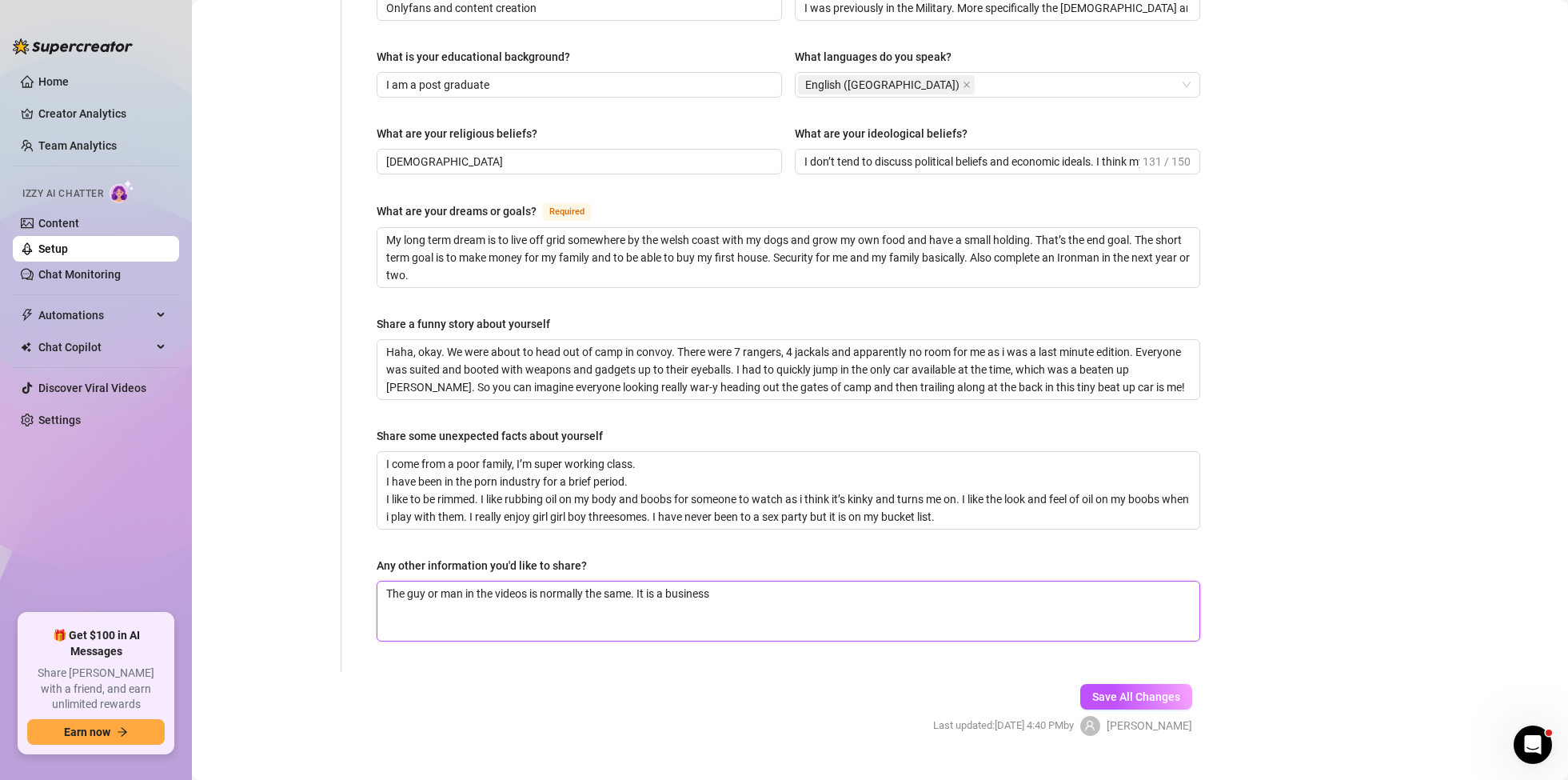
type textarea "The guy or man in the videos is normally the same. It is a business a"
type textarea "The guy or man in the videos is normally the same. It is a business ar"
type textarea "The guy or man in the videos is normally the same. It is a business arr"
type textarea "The guy or man in the videos is normally the same. It is a business arra"
type textarea "The guy or man in the videos is normally the same. It is a business arran"
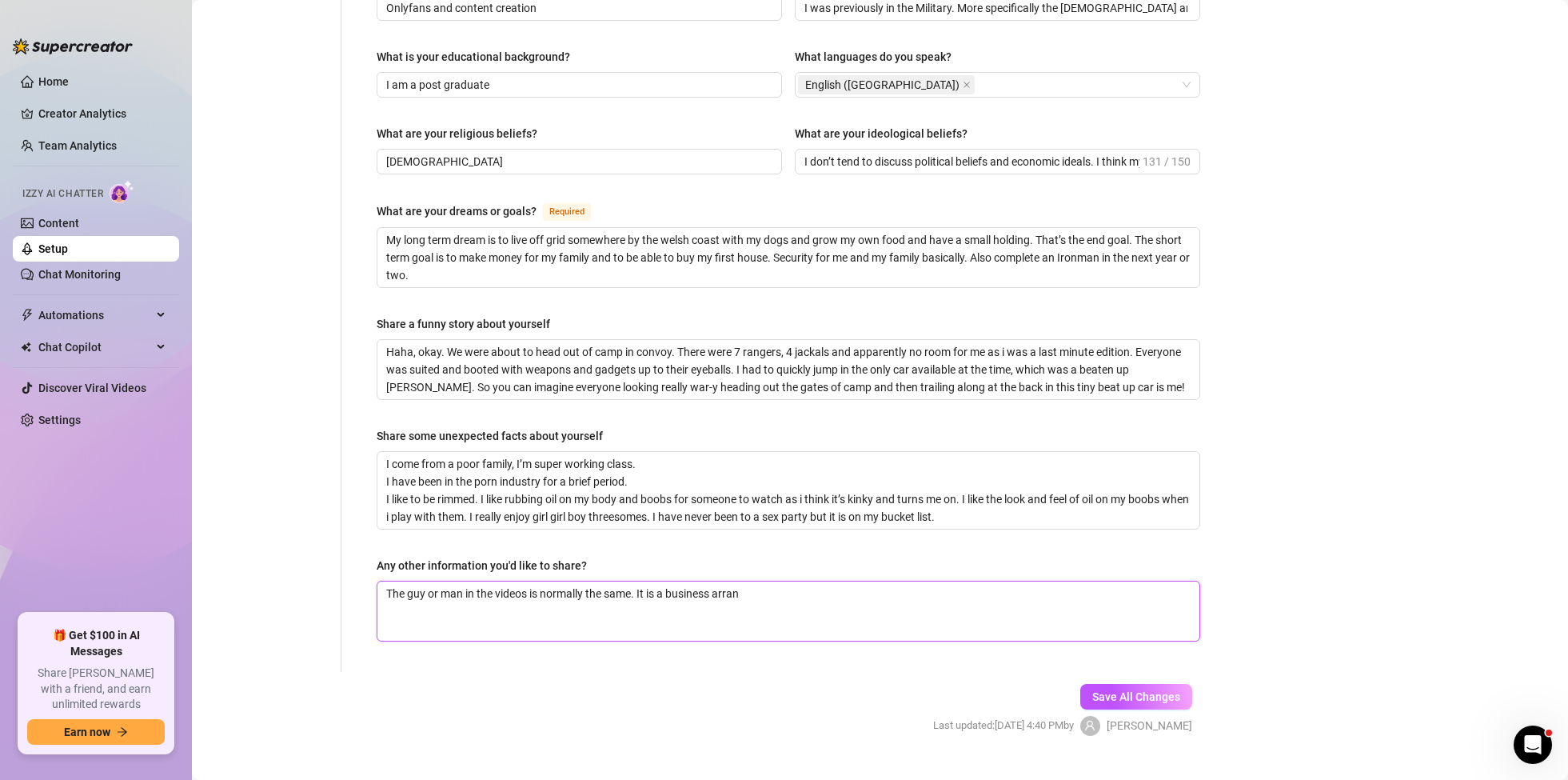
type textarea "The guy or man in the videos is normally the same. It is a business arrang"
type textarea "The guy or man in the videos is normally the same. It is a business arrange"
type textarea "The guy or man in the videos is normally the same. It is a business arrangem"
type textarea "The guy or man in the videos is normally the same. It is a business arrangeme"
type textarea "The guy or man in the videos is normally the same. It is a business arrangemen"
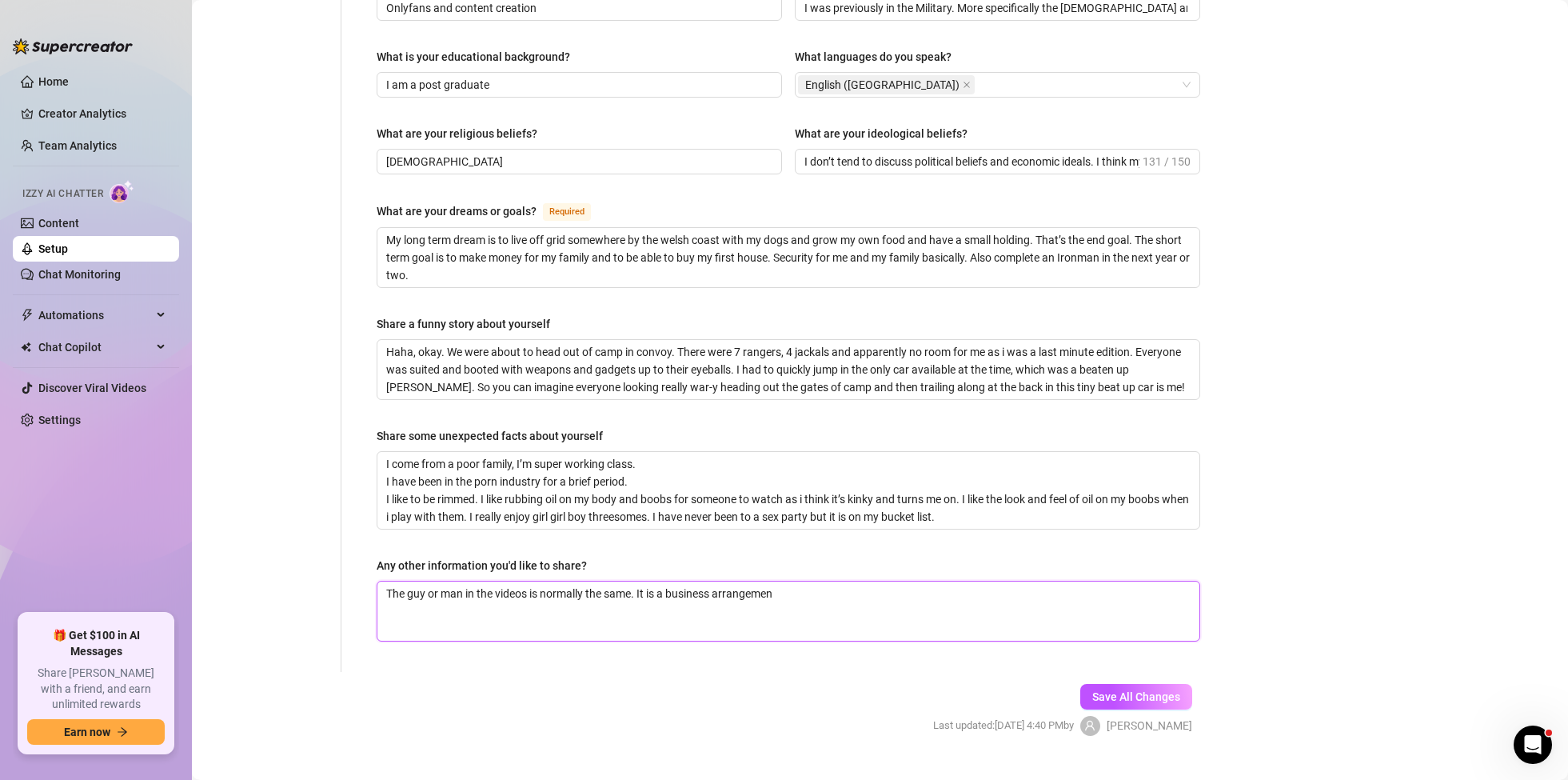
type textarea "The guy or man in the videos is normally the same. It is a business arrangement"
type textarea "The guy or man in the videos is normally the same. It is a business arrangement."
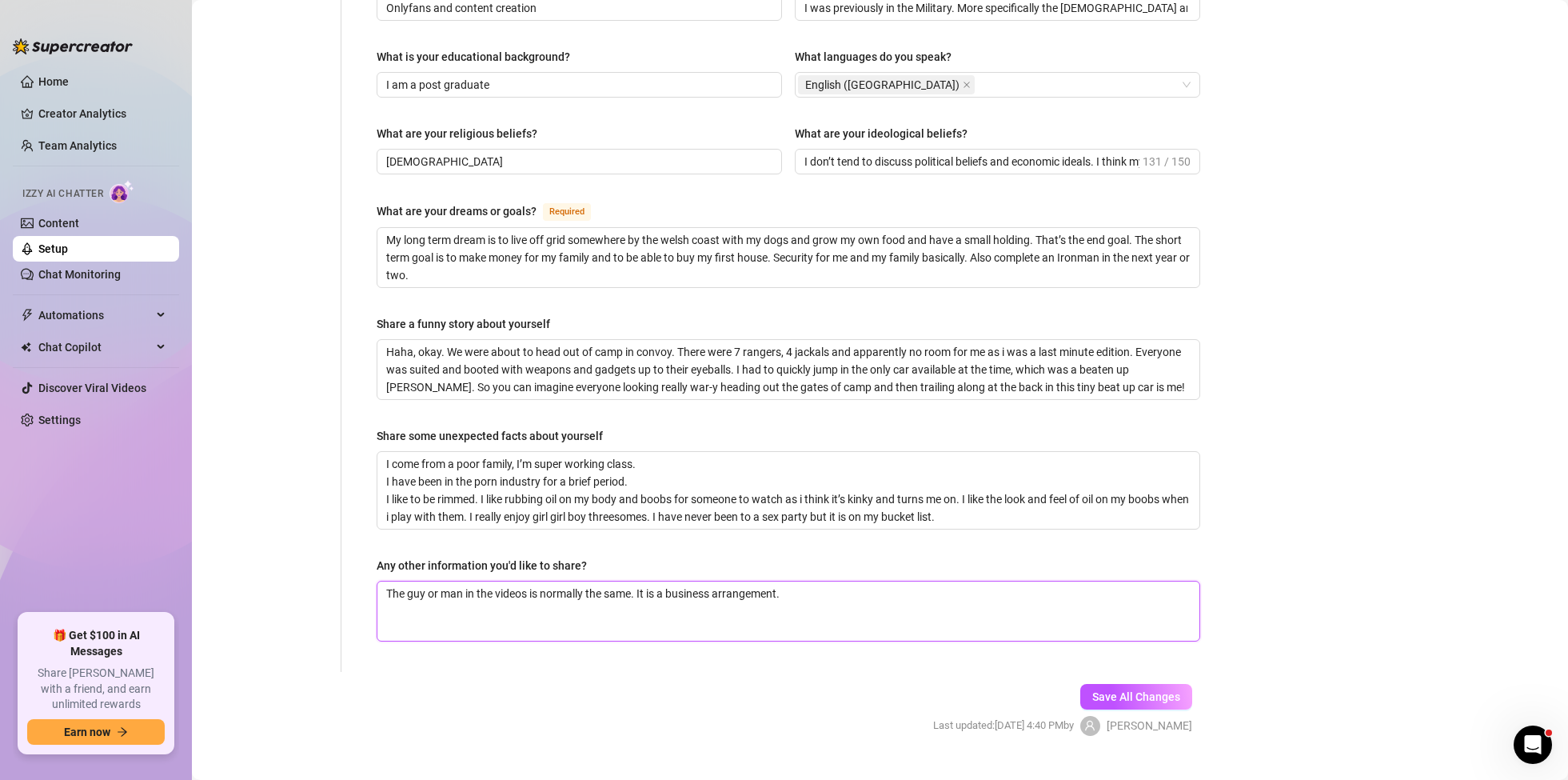
type textarea "The guy or man in the videos is normally the same. It is a business arrangement…"
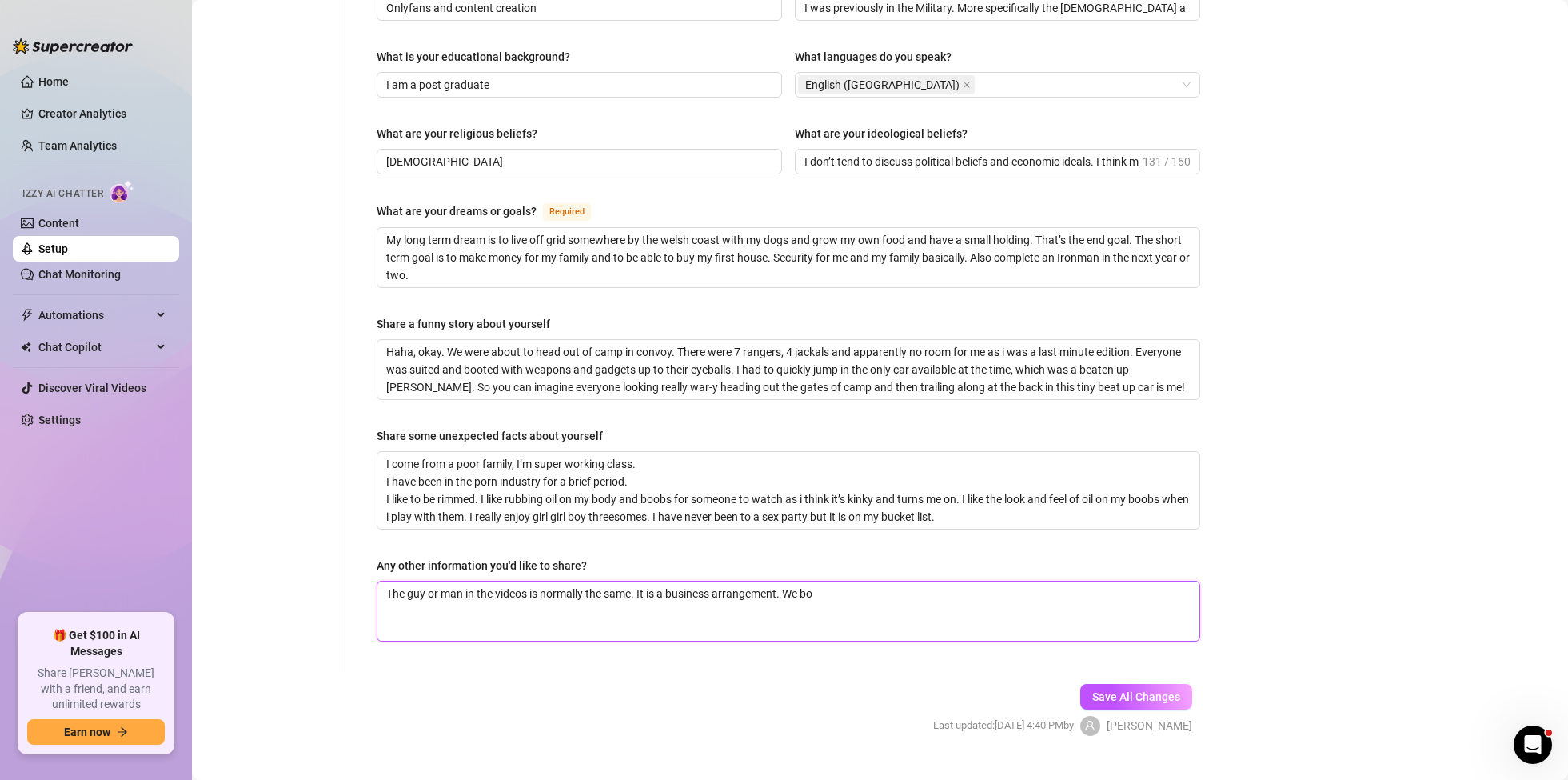
type textarea "The guy or man in the videos is normally the same. It is a business arrangement…"
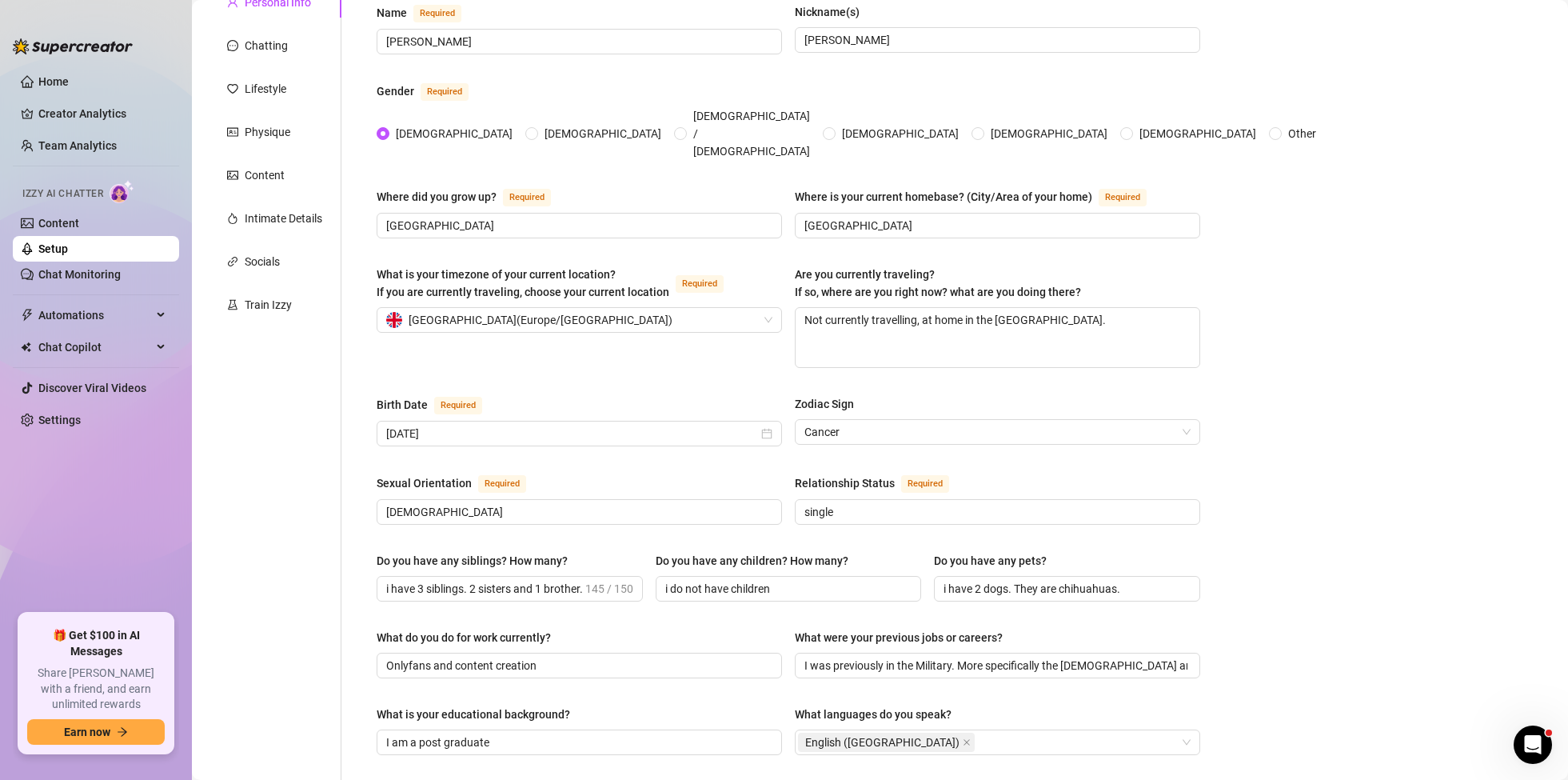
scroll to position [158, 0]
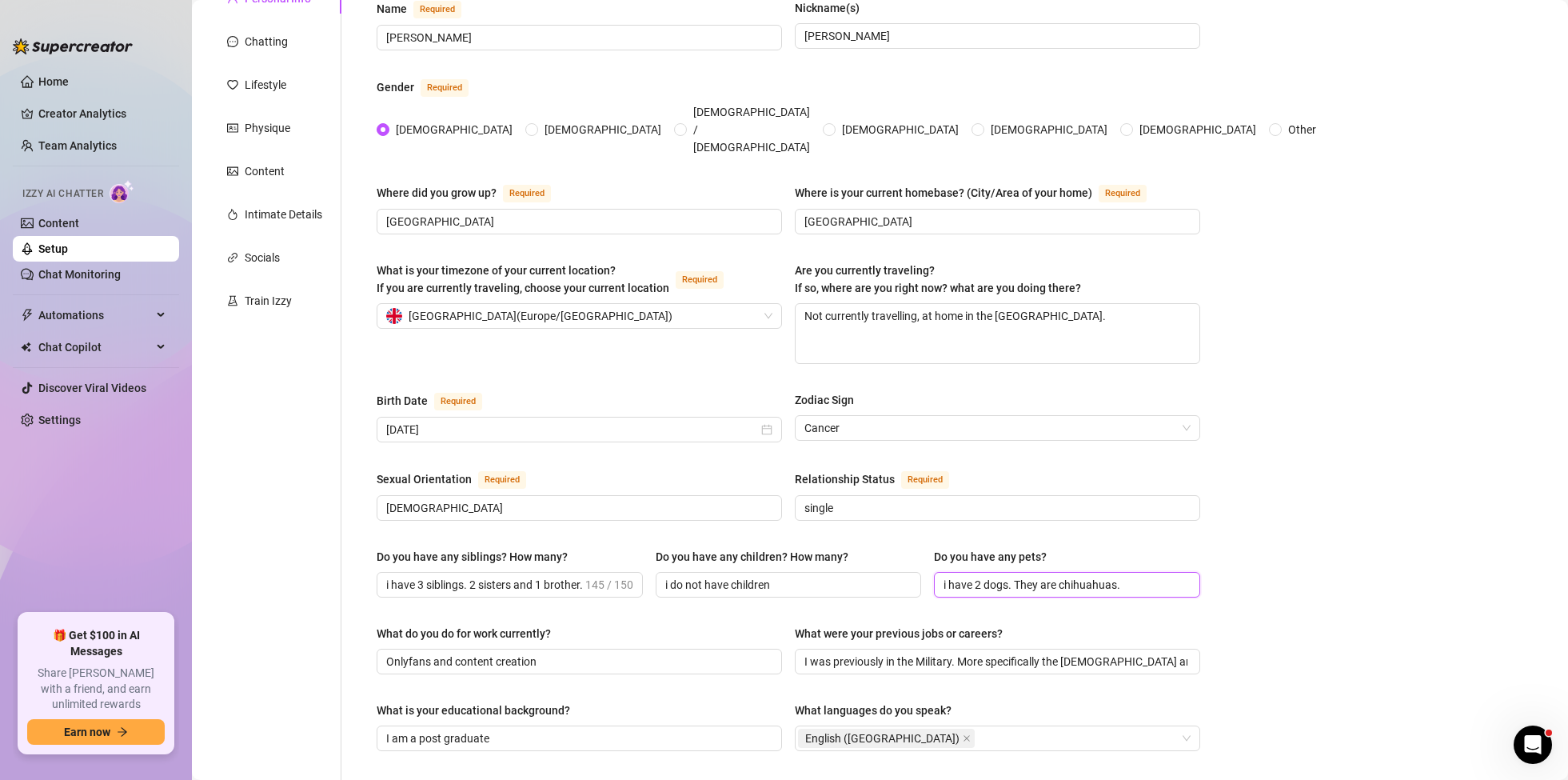
click at [1143, 576] on input "i have 2 dogs. They are chihuahuas." at bounding box center [1066, 584] width 244 height 17
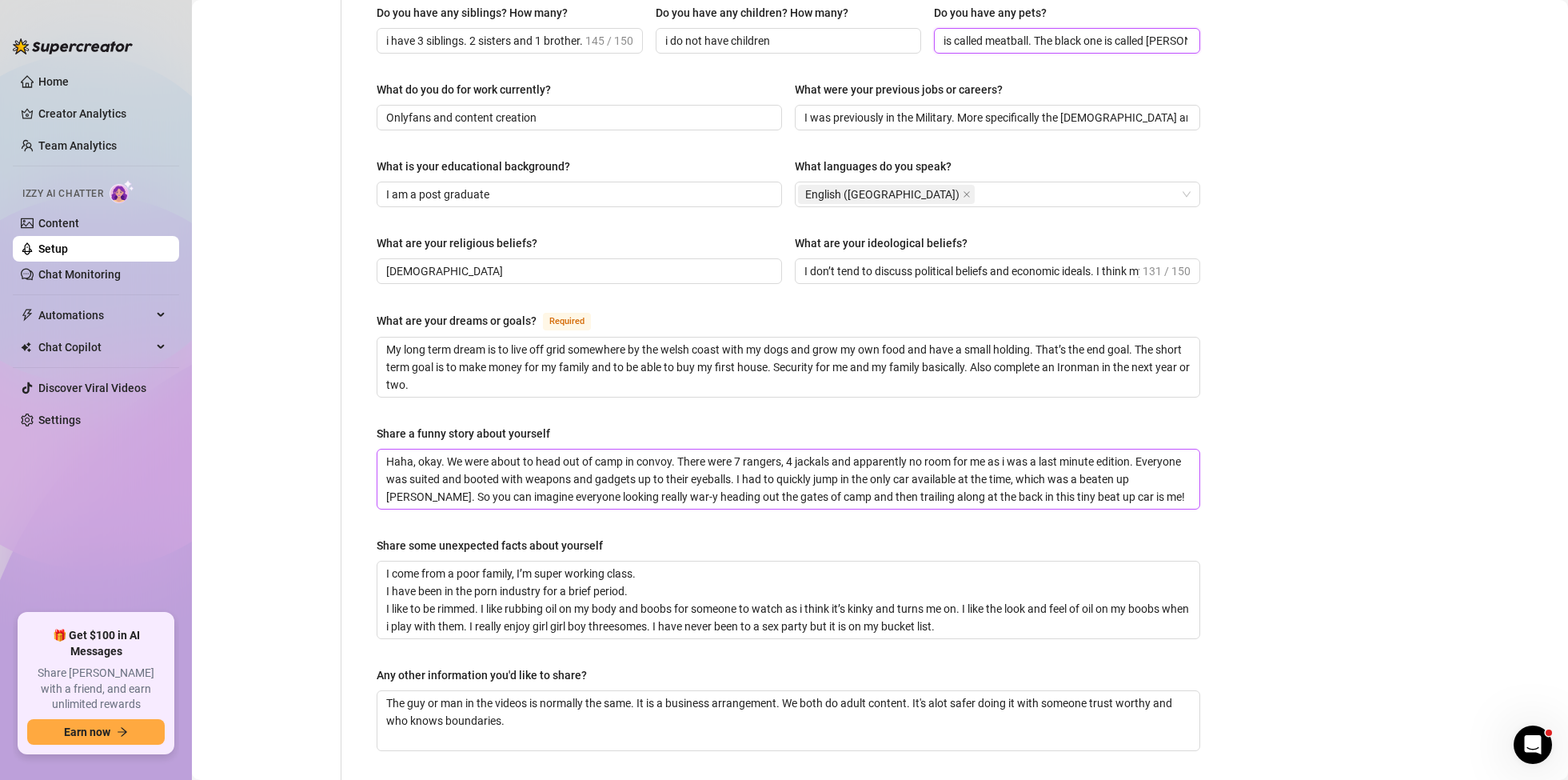
scroll to position [812, 0]
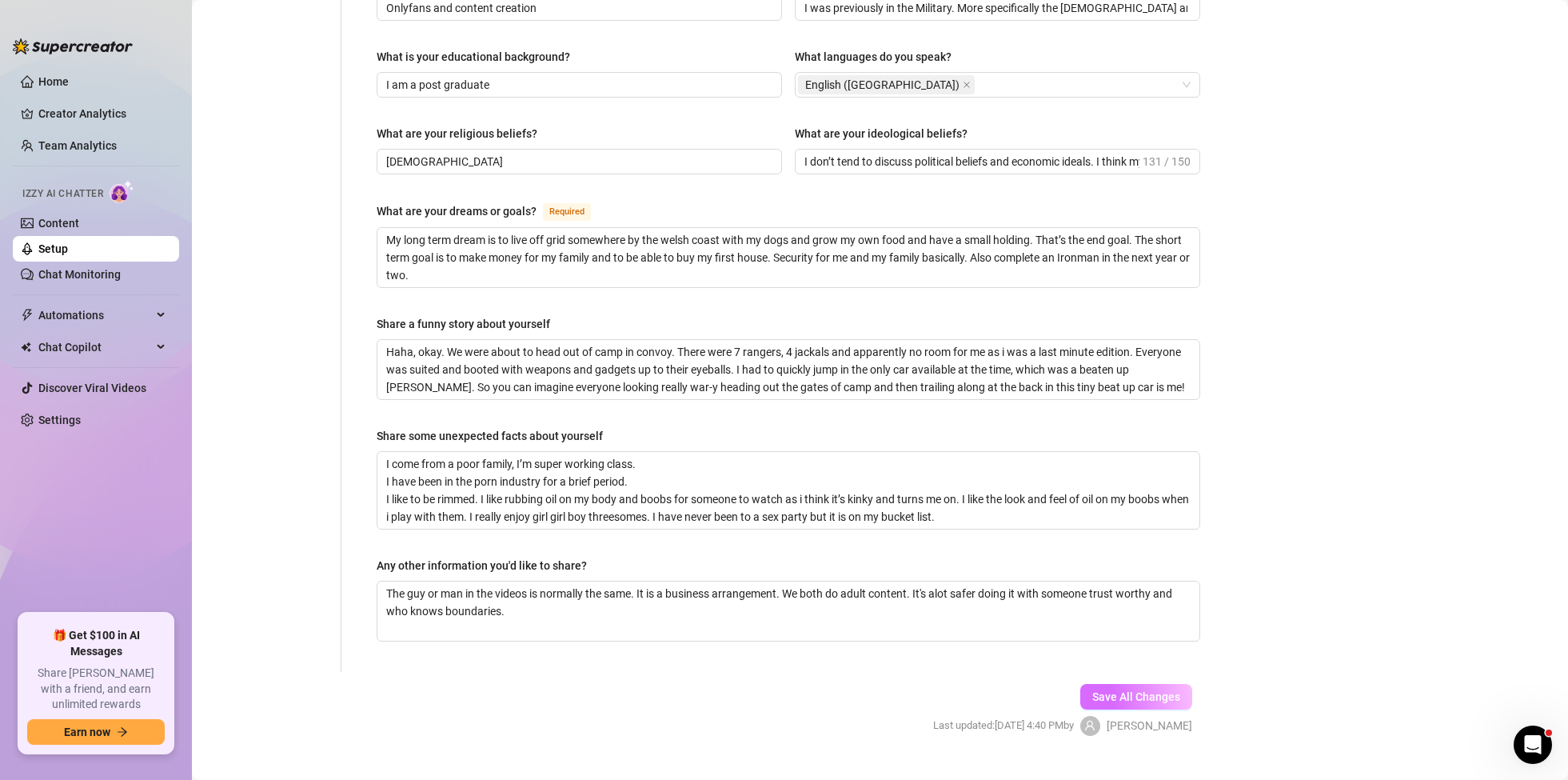
click at [1143, 690] on span "Save All Changes" at bounding box center [1136, 696] width 88 height 13
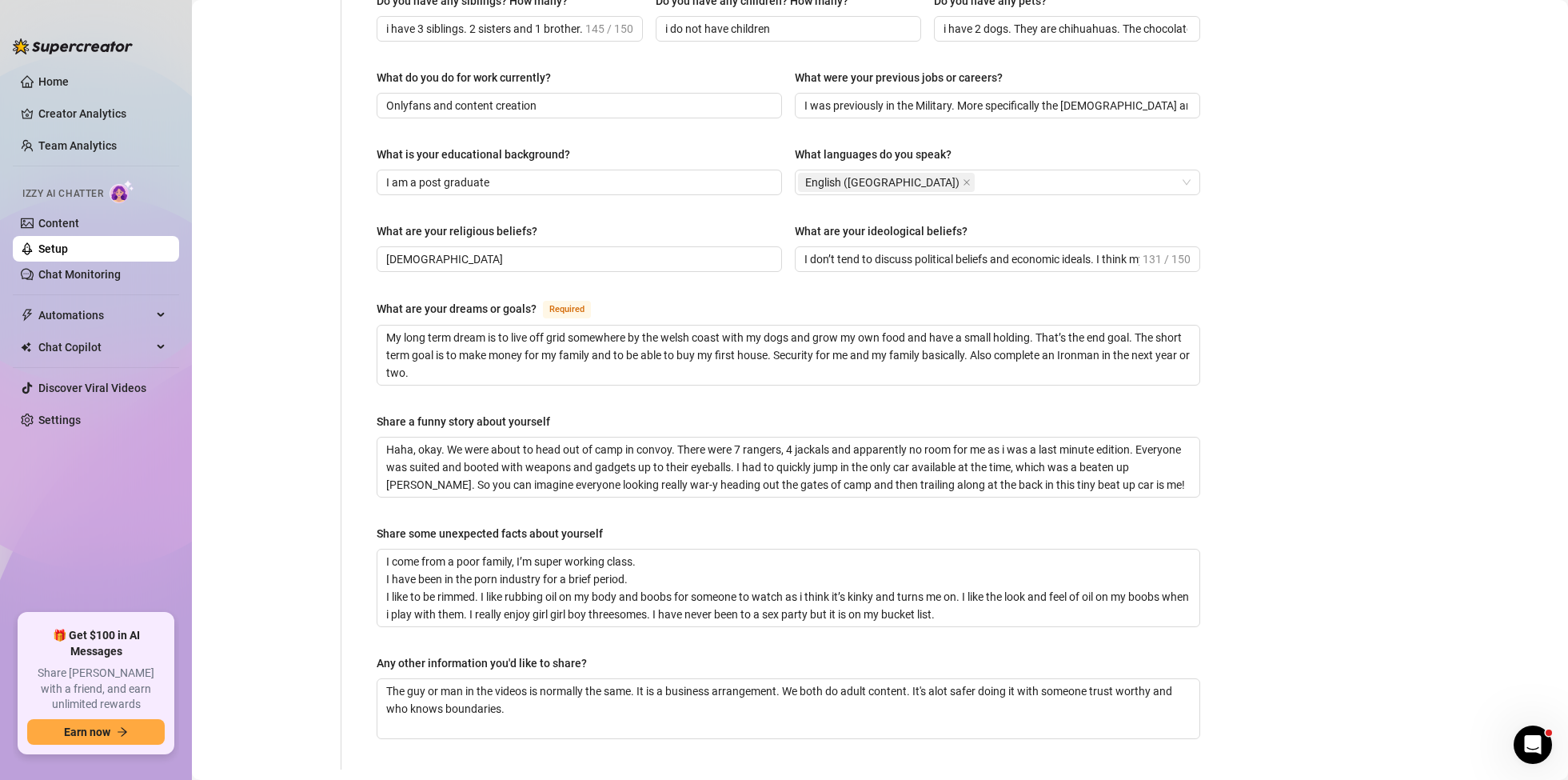
scroll to position [715, 0]
click at [454, 689] on textarea "The guy or man in the videos is normally the same. It is a business arrangement…" at bounding box center [788, 707] width 822 height 59
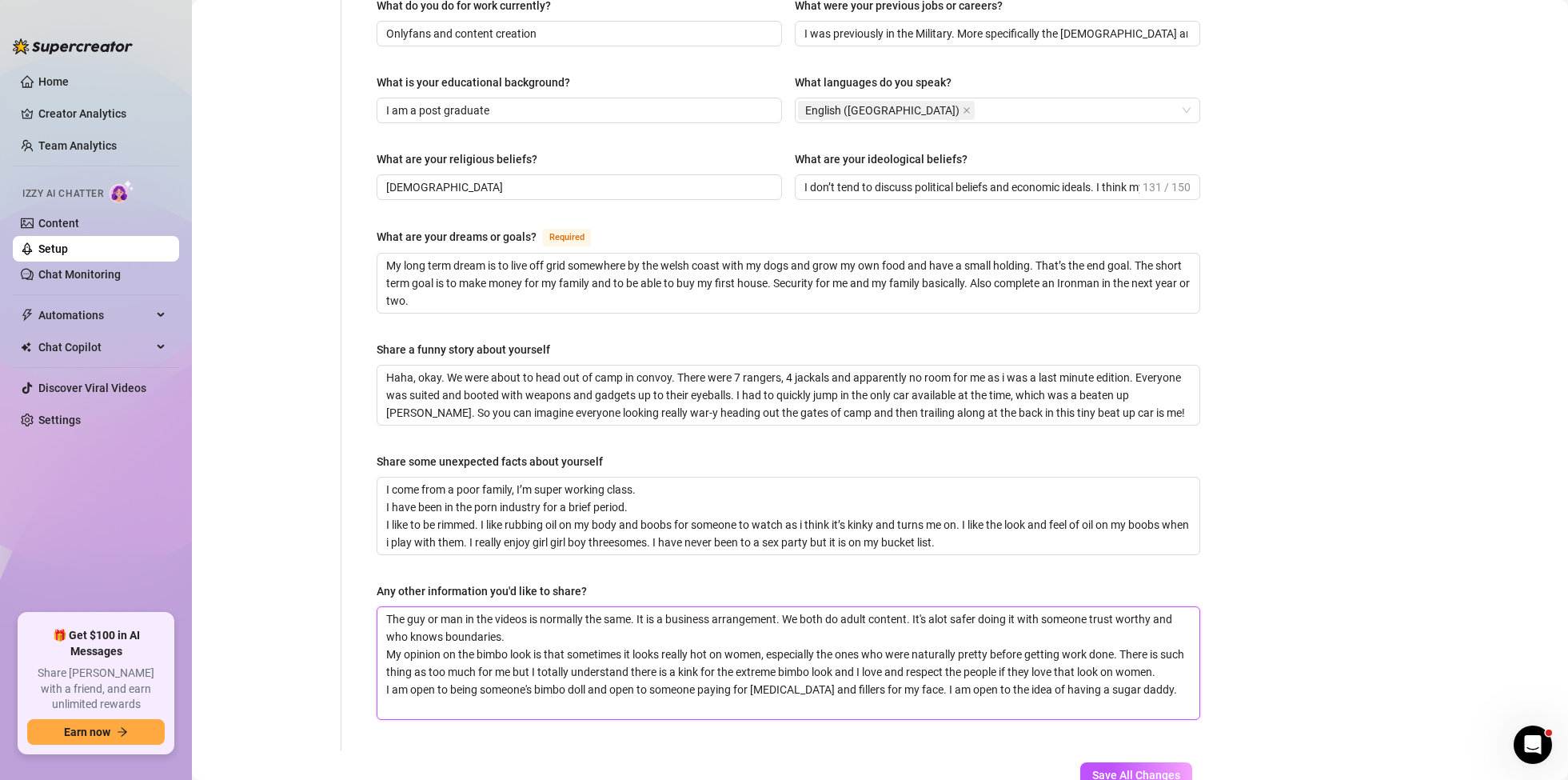
scroll to position [865, 0]
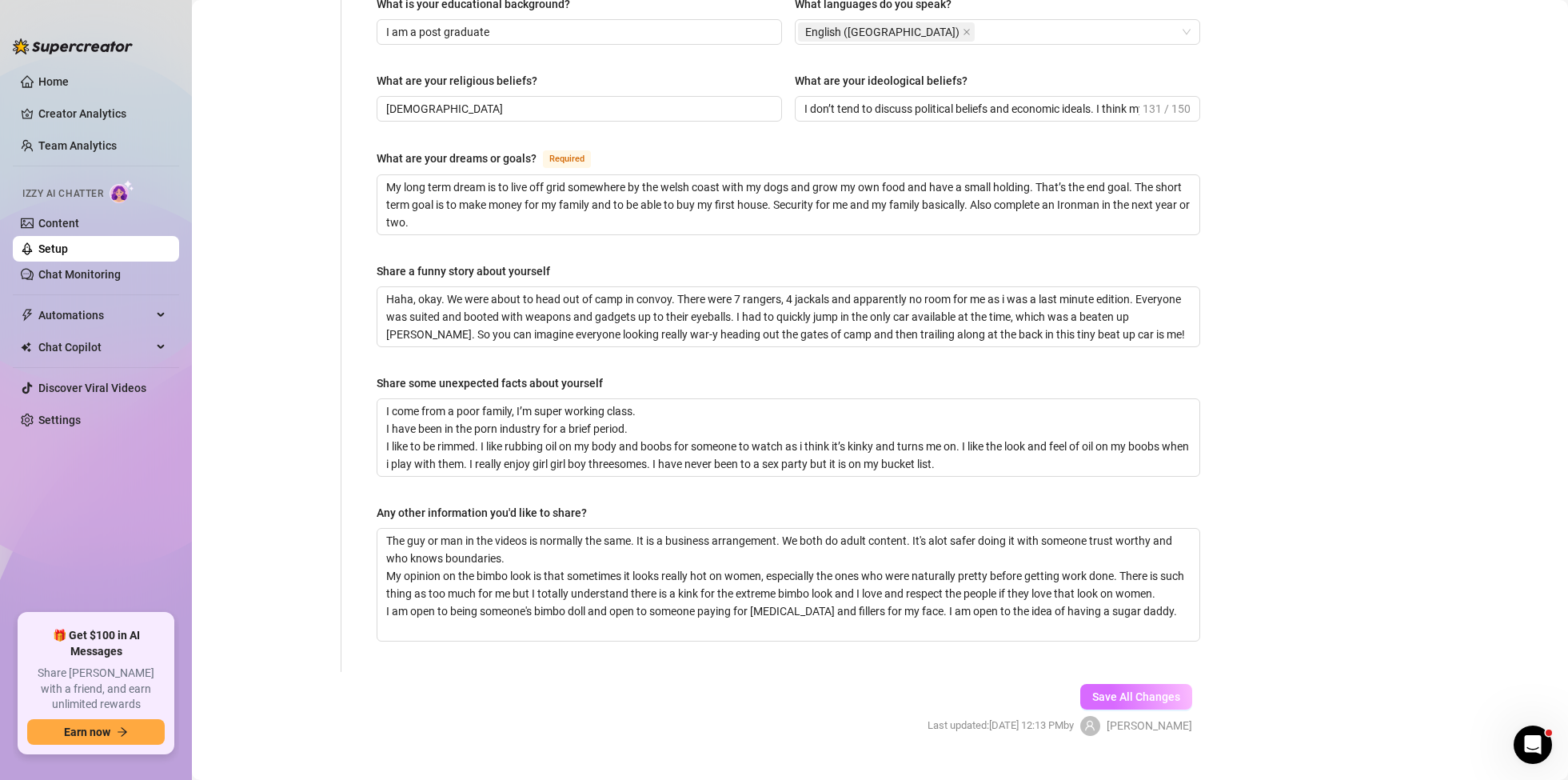
click at [1164, 690] on span "Save All Changes" at bounding box center [1136, 696] width 88 height 13
click at [1175, 601] on textarea "The guy or man in the videos is normally the same. It is a business arrangement…" at bounding box center [788, 584] width 822 height 112
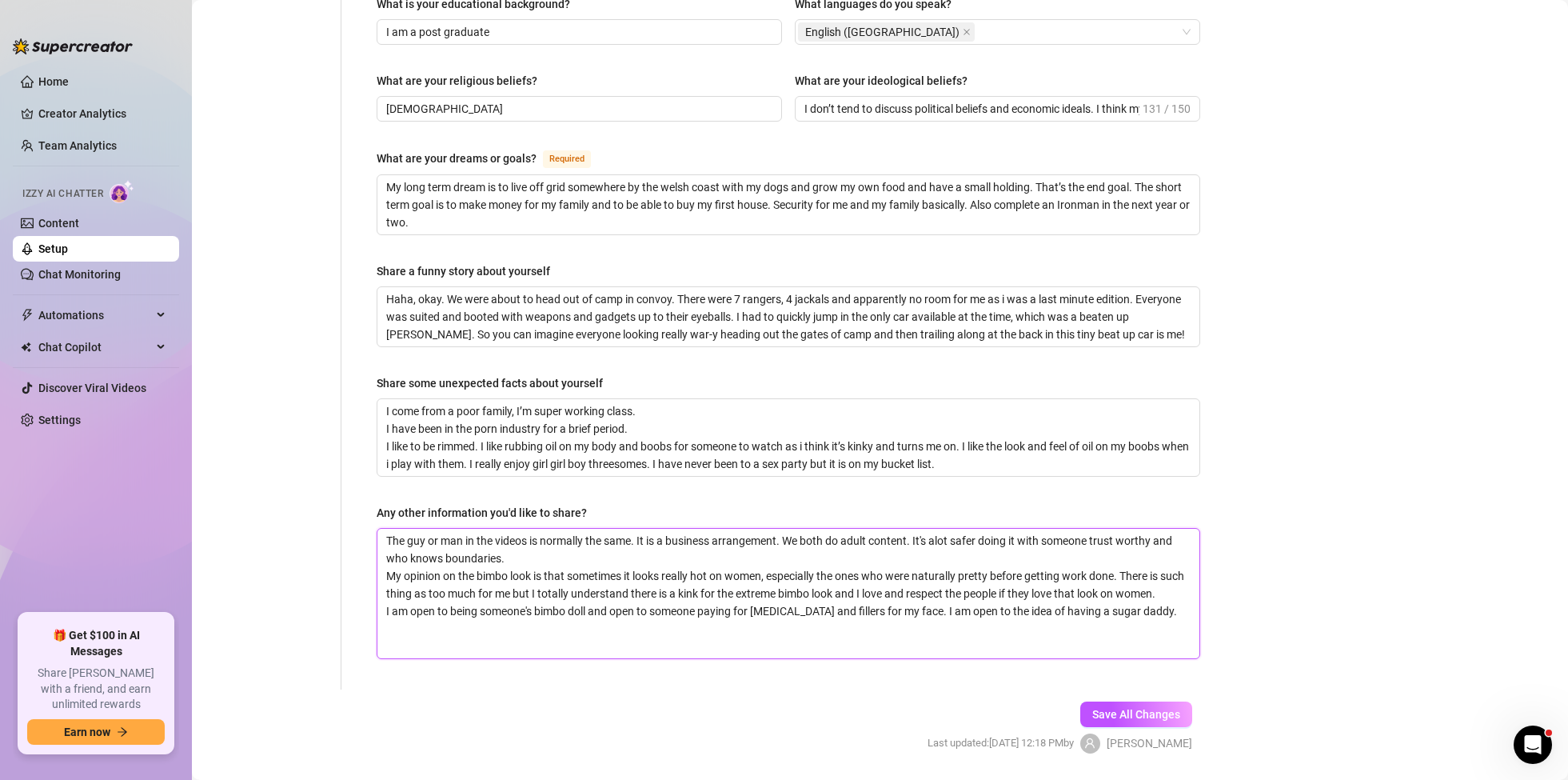
scroll to position [0, 0]
click at [390, 615] on textarea "The guy or man in the videos is normally the same. It is a business arrangement…" at bounding box center [788, 593] width 822 height 130
click at [535, 618] on textarea "The guy or man in the videos is normally the same. It is a business arrangement…" at bounding box center [788, 593] width 822 height 130
click at [786, 613] on textarea "The guy or man in the videos is normally the same. It is a business arrangement…" at bounding box center [788, 591] width 822 height 130
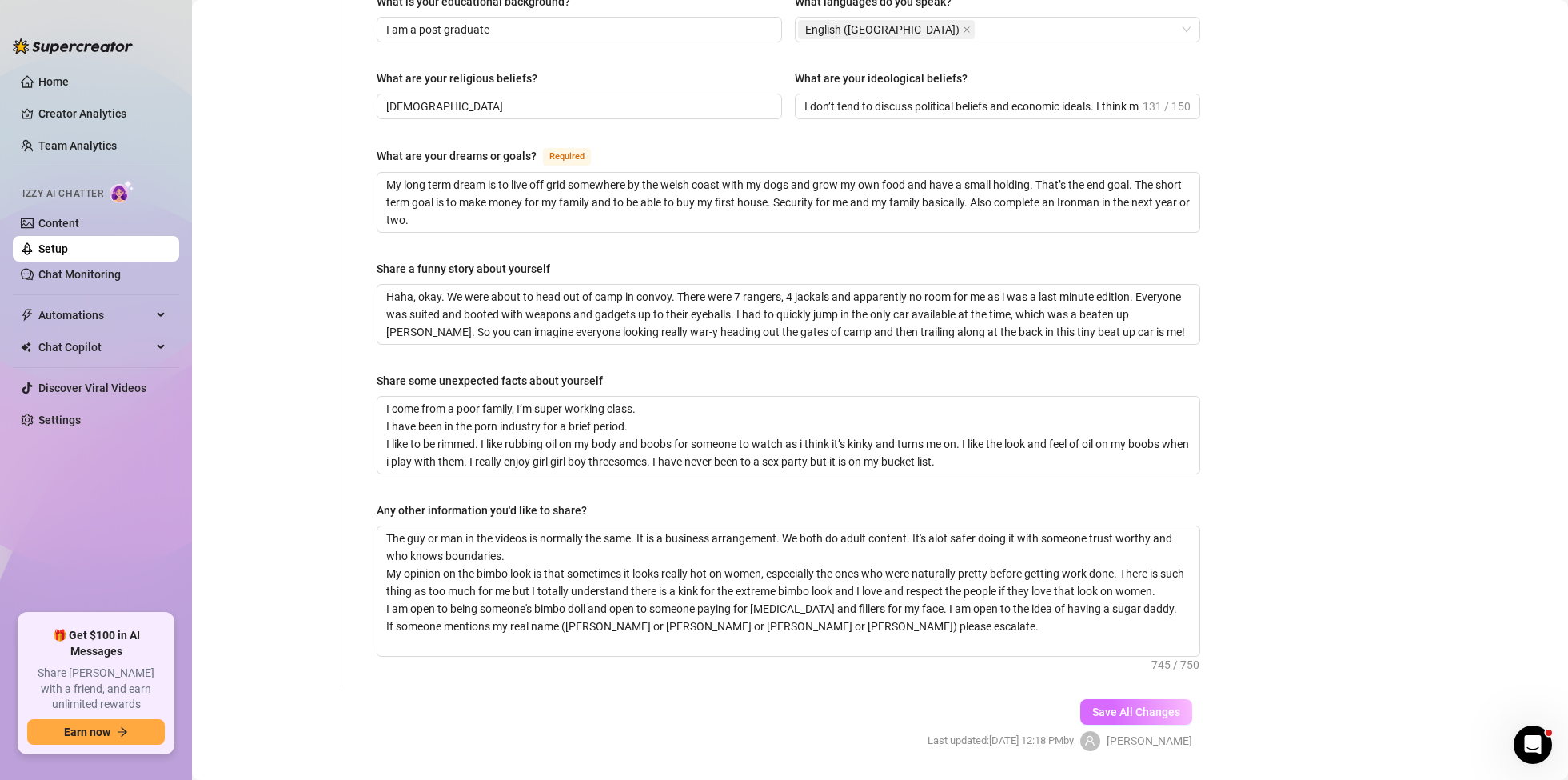
click at [1111, 706] on span "Save All Changes" at bounding box center [1136, 712] width 88 height 13
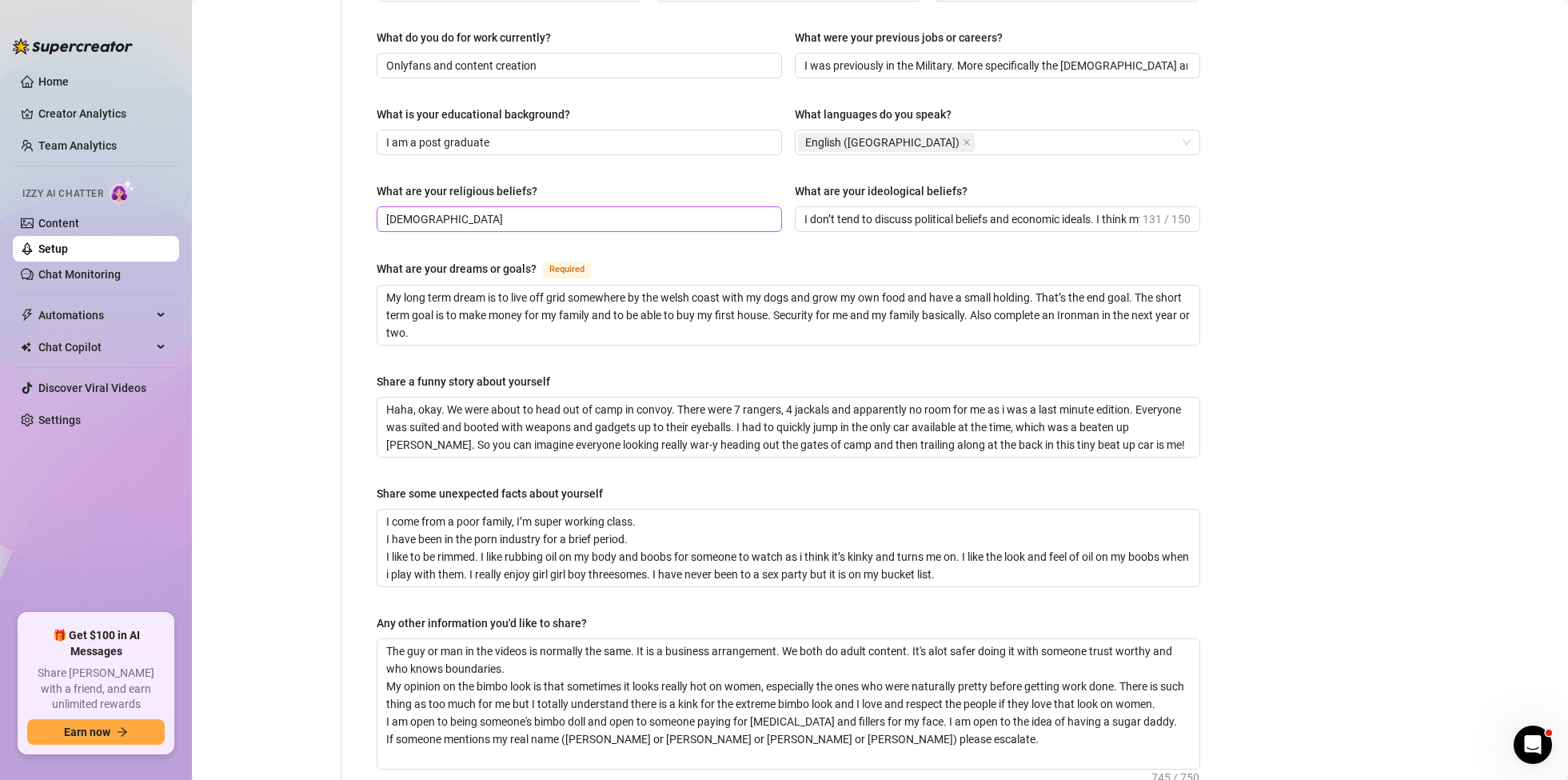
scroll to position [755, 0]
click at [669, 509] on textarea "I come from a poor family, I’m super working class. I have been in the porn ind…" at bounding box center [788, 548] width 822 height 77
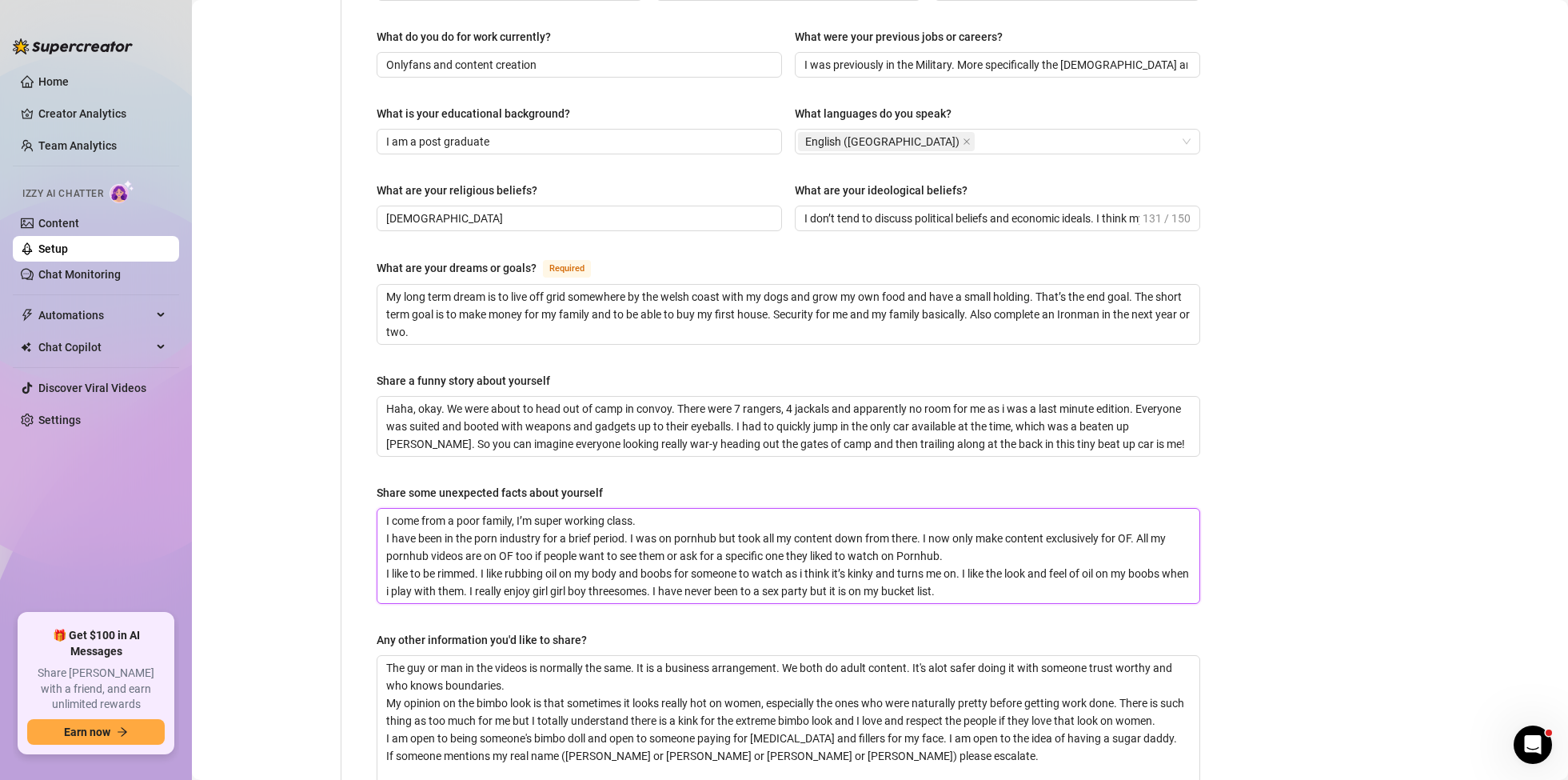
scroll to position [899, 0]
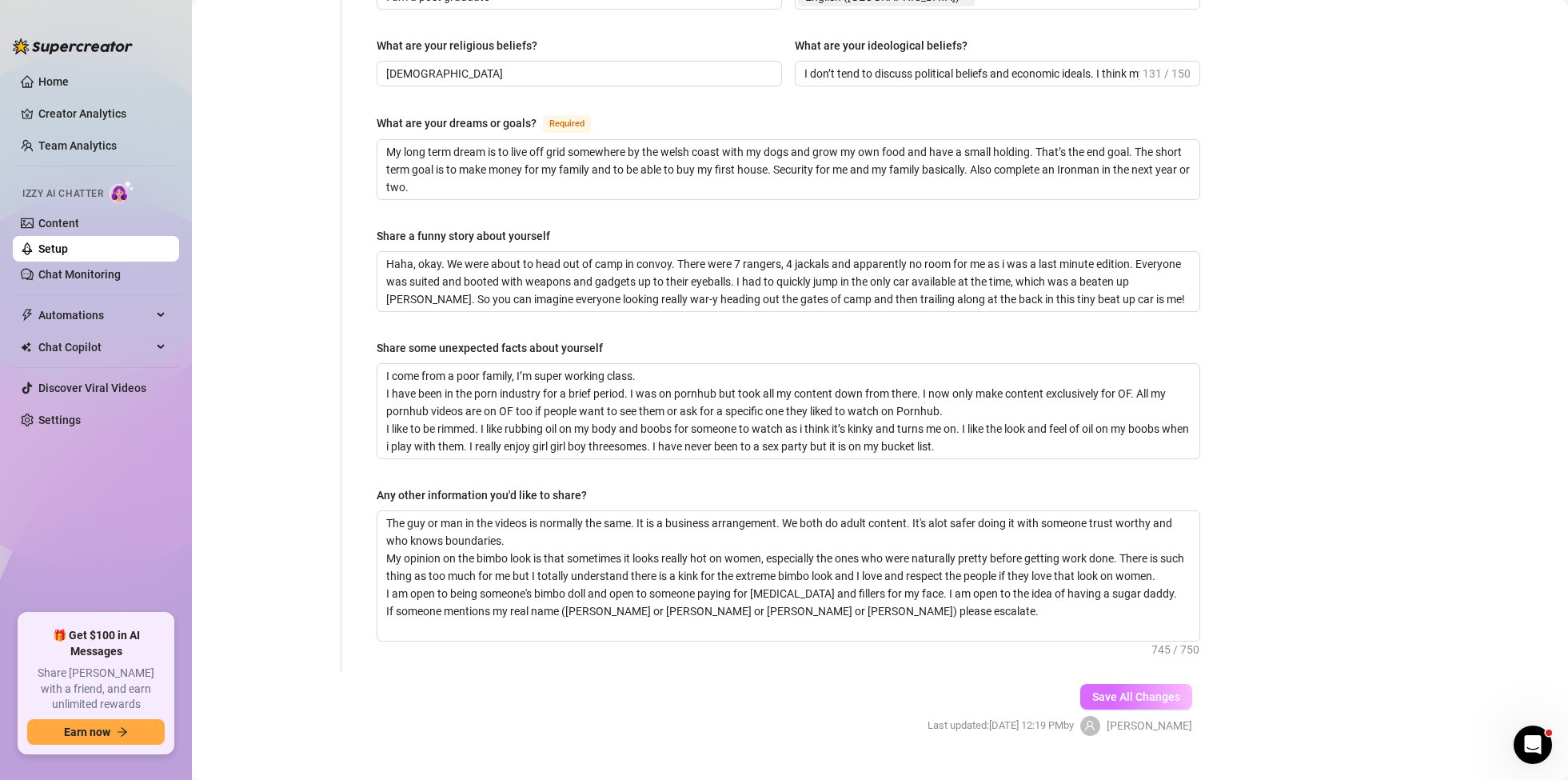
click at [1155, 684] on button "Save All Changes" at bounding box center [1136, 696] width 112 height 26
